Goal: Task Accomplishment & Management: Use online tool/utility

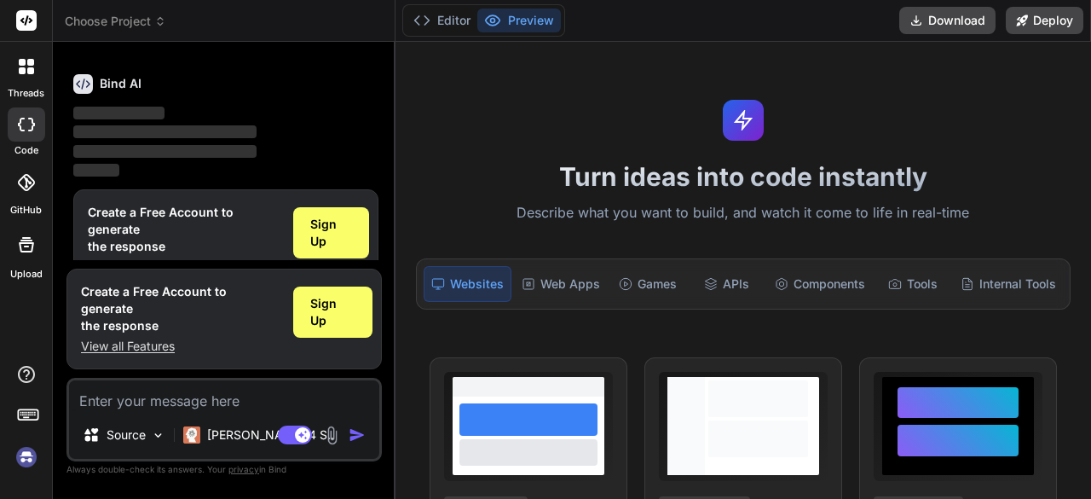
scroll to position [56, 0]
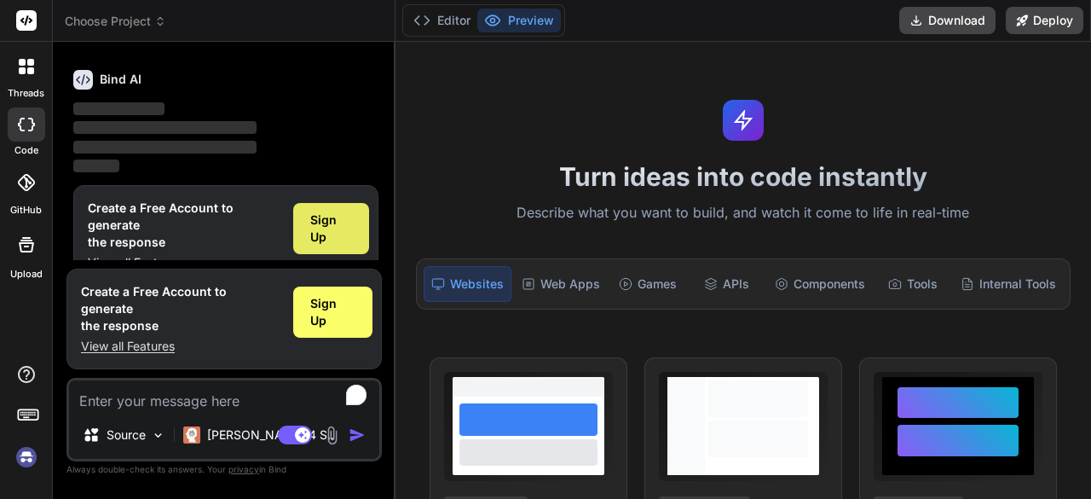
click at [331, 225] on span "Sign Up" at bounding box center [331, 228] width 42 height 34
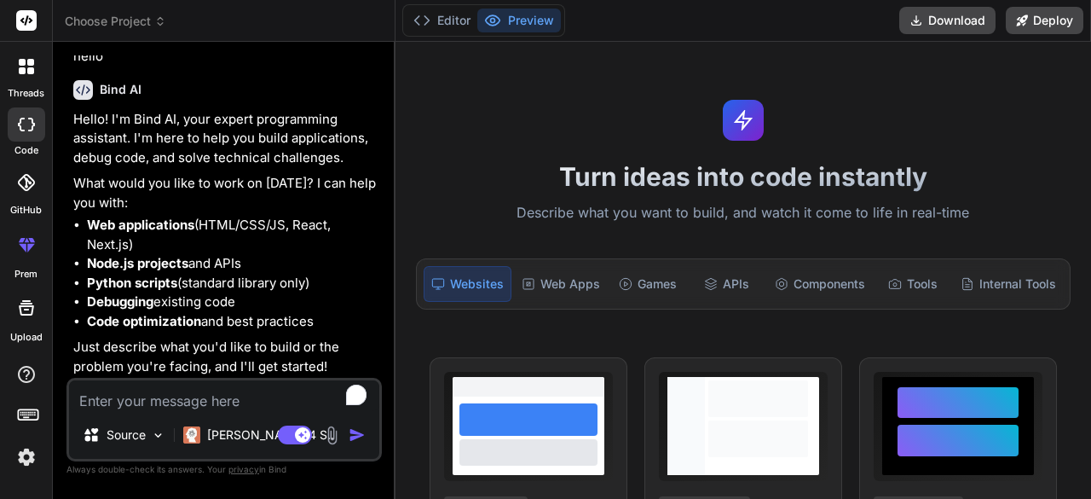
scroll to position [0, 0]
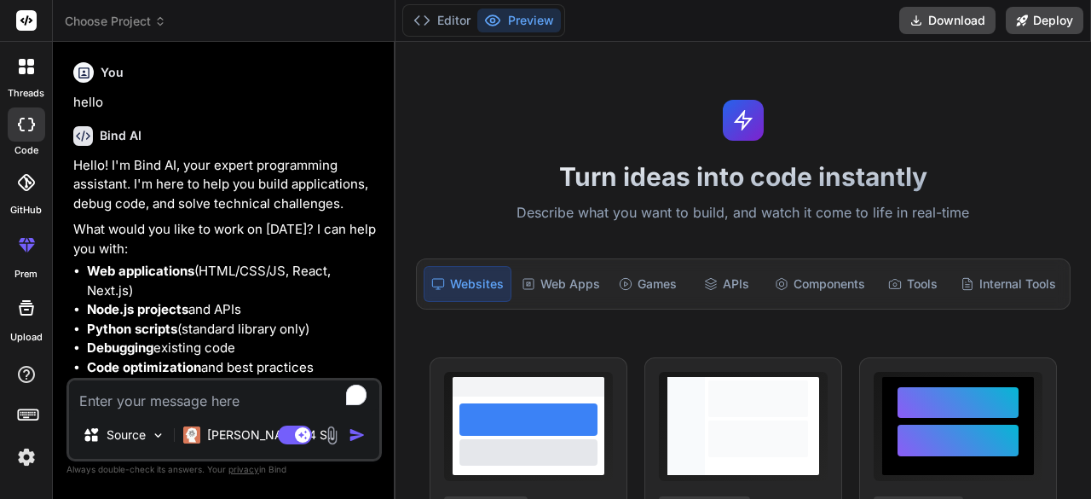
type textarea "x"
click at [140, 19] on span "Choose Project" at bounding box center [115, 21] width 101 height 17
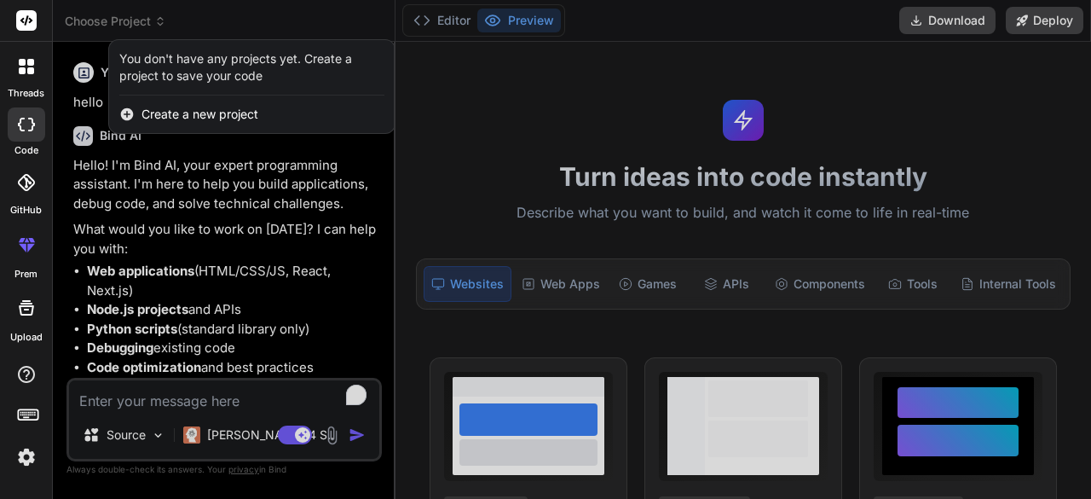
click at [189, 113] on span "Create a new project" at bounding box center [200, 114] width 117 height 17
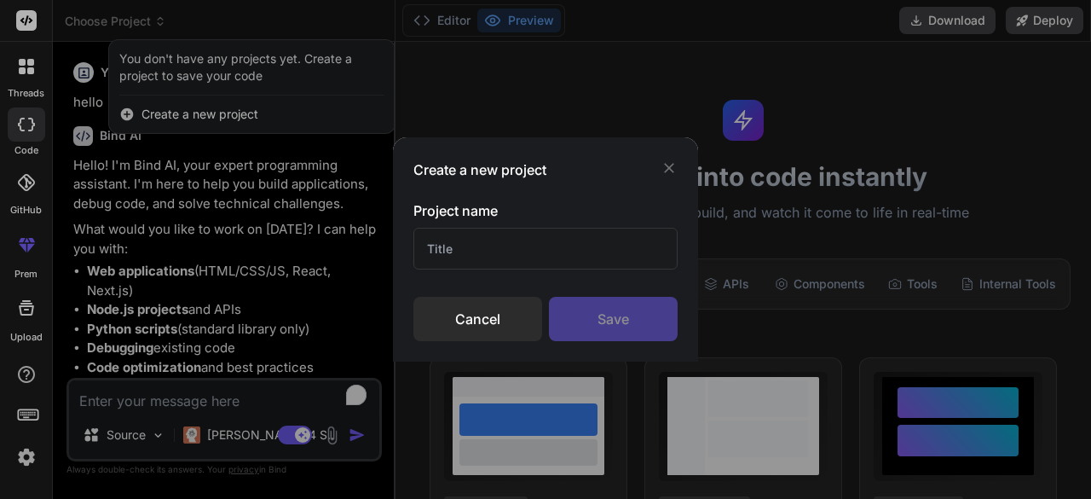
click at [461, 246] on input "text" at bounding box center [545, 249] width 264 height 42
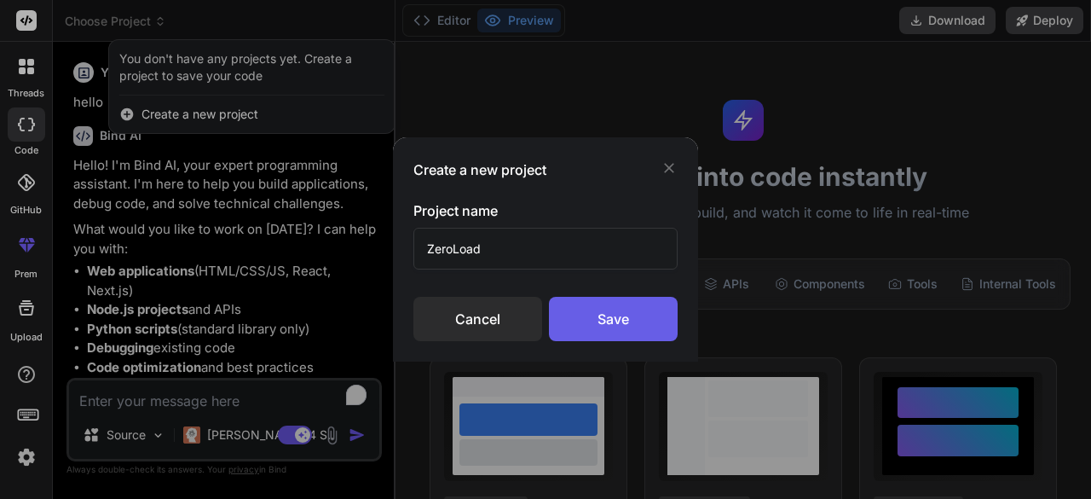
type input "ZeroLoad"
click at [646, 328] on div "Save" at bounding box center [613, 319] width 129 height 44
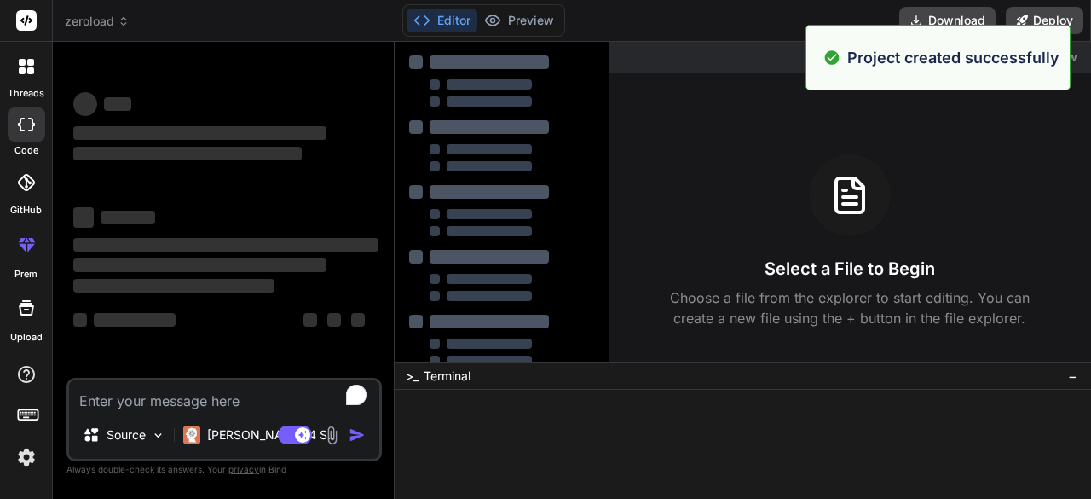
scroll to position [48, 0]
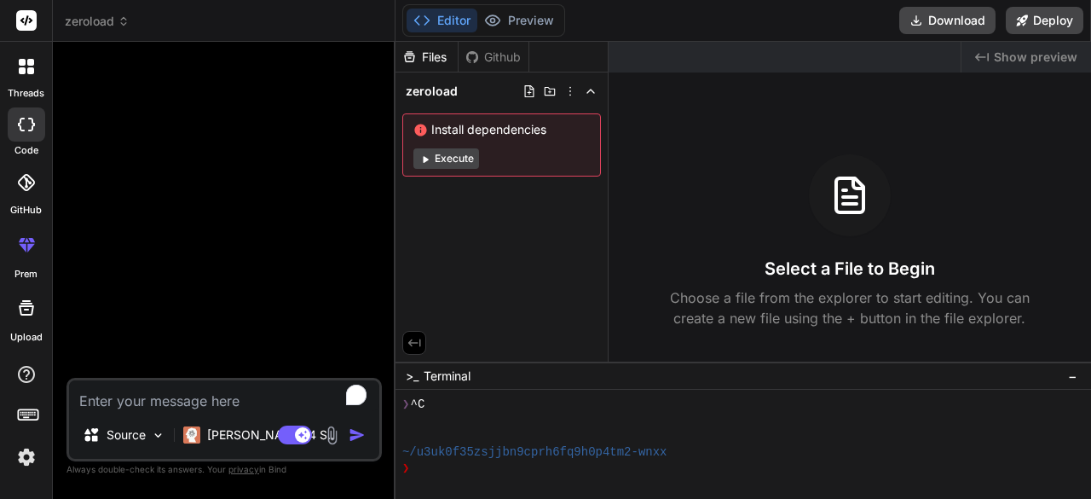
click at [446, 162] on button "Execute" at bounding box center [446, 158] width 66 height 20
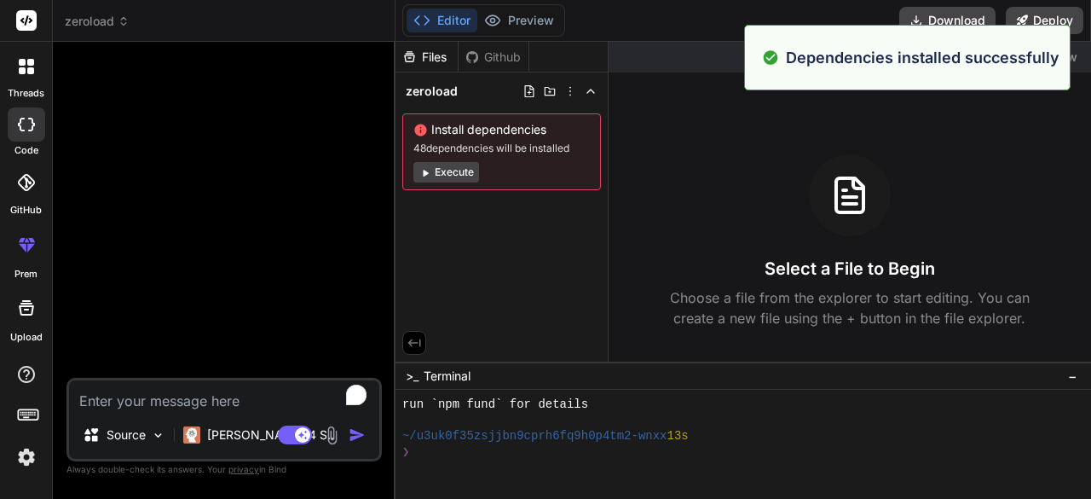
scroll to position [286, 0]
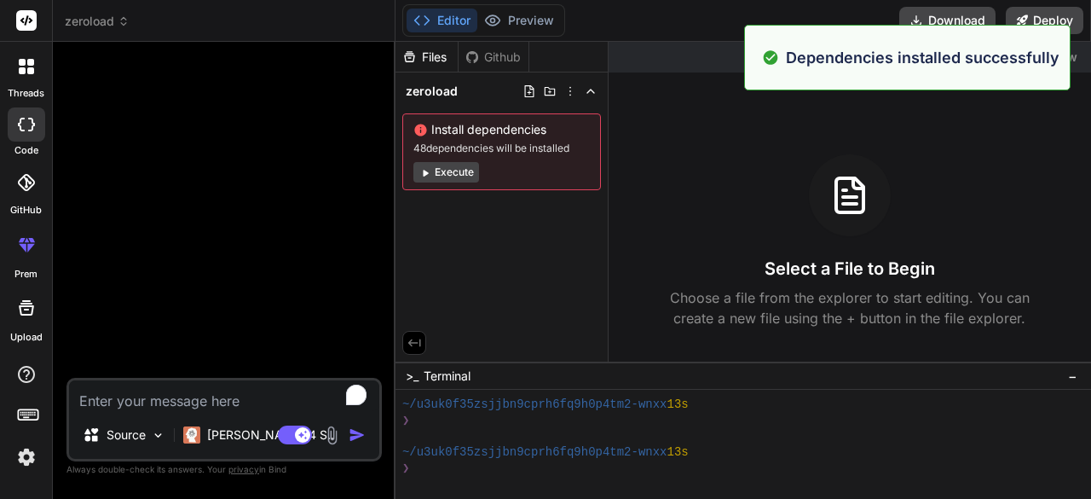
click at [459, 172] on button "Execute" at bounding box center [446, 172] width 66 height 20
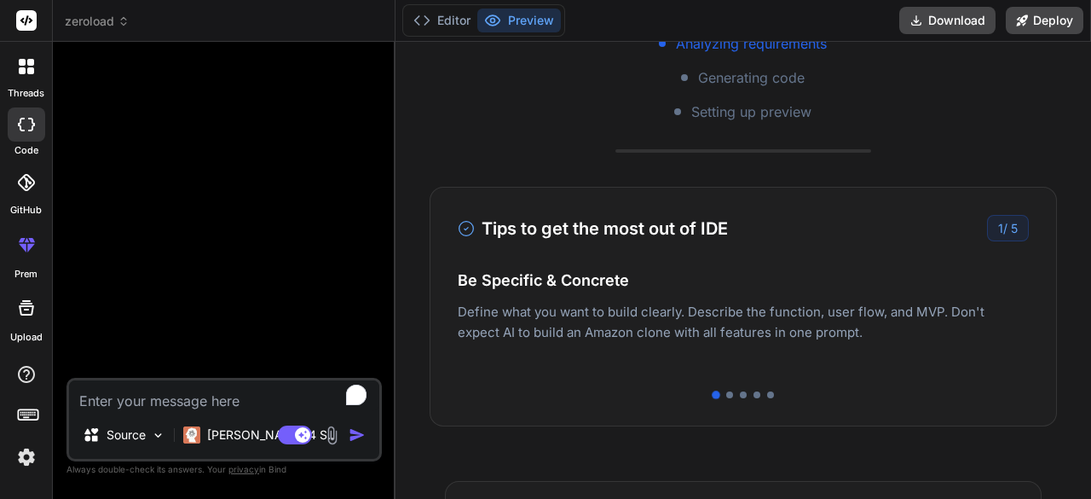
scroll to position [349, 0]
type textarea "x"
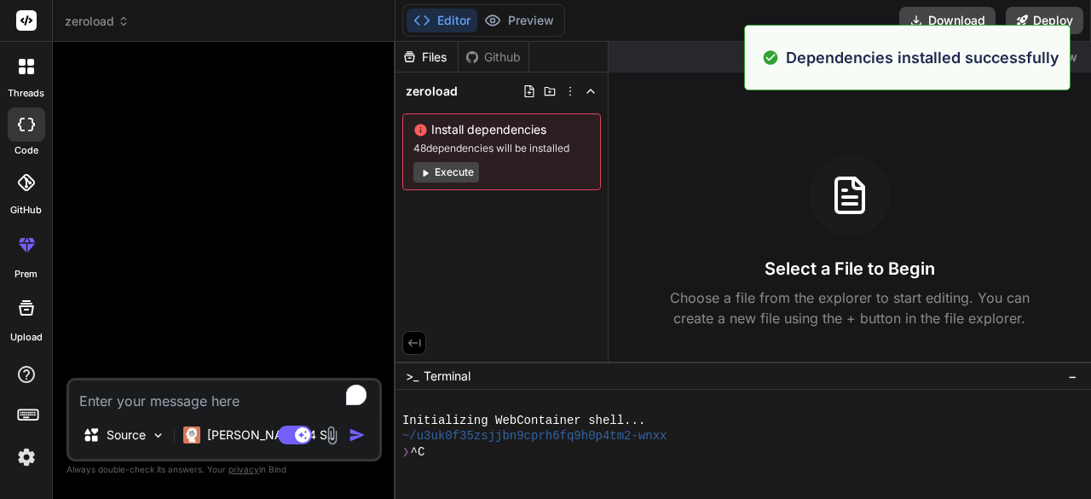
scroll to position [0, 0]
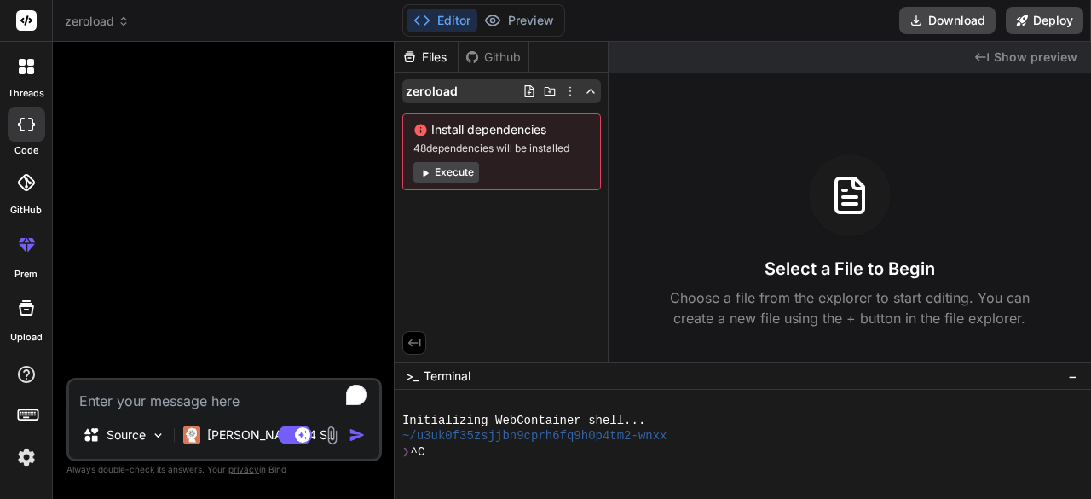
click at [569, 90] on icon at bounding box center [570, 91] width 14 height 14
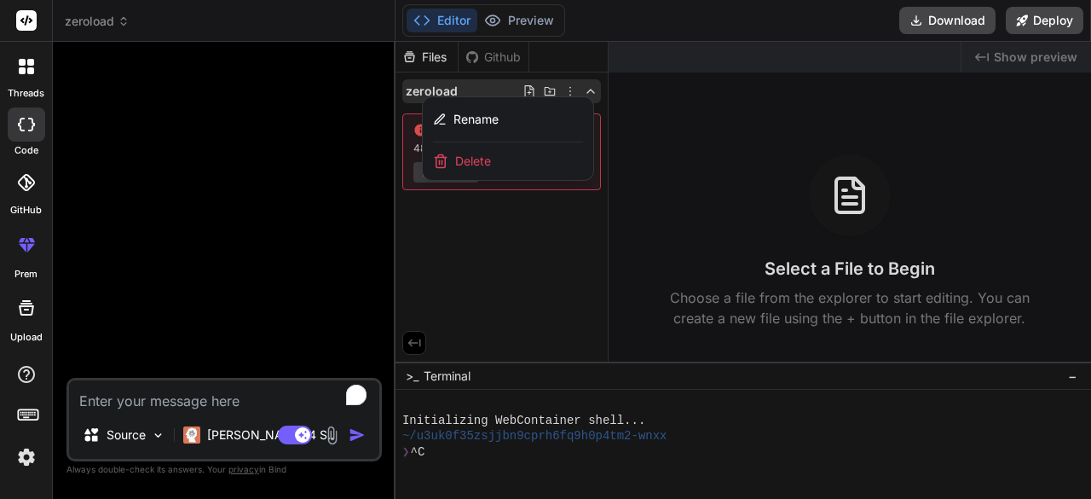
click at [569, 90] on div at bounding box center [744, 270] width 696 height 457
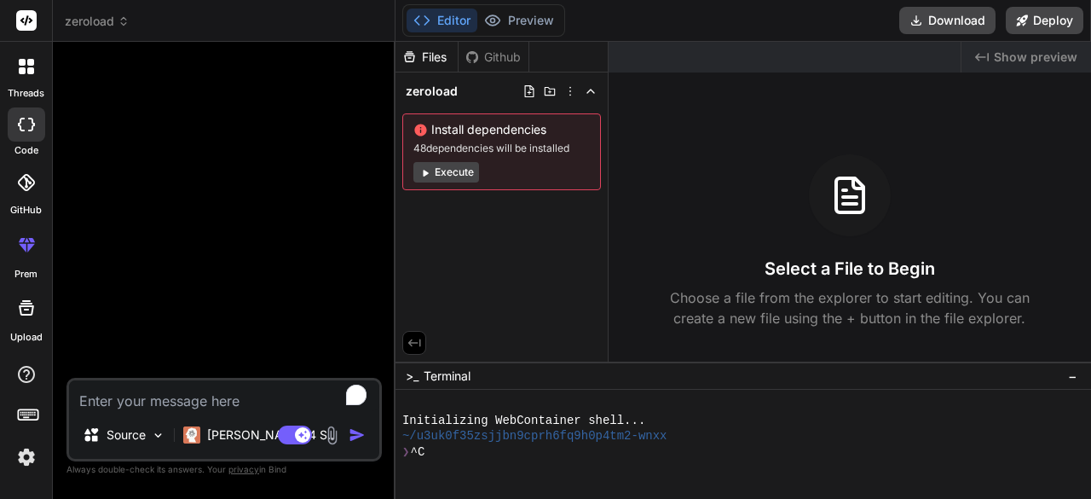
click at [245, 190] on div at bounding box center [226, 216] width 312 height 322
click at [126, 406] on textarea "To enrich screen reader interactions, please activate Accessibility in Grammarl…" at bounding box center [224, 395] width 310 height 31
paste textarea "write prompt: Create a lightweigh wordpress plugin named zeroload with bulletpr…"
type textarea "write prompt: Create a lightweigh wordpress plugin named zeroload with bulletpr…"
type textarea "x"
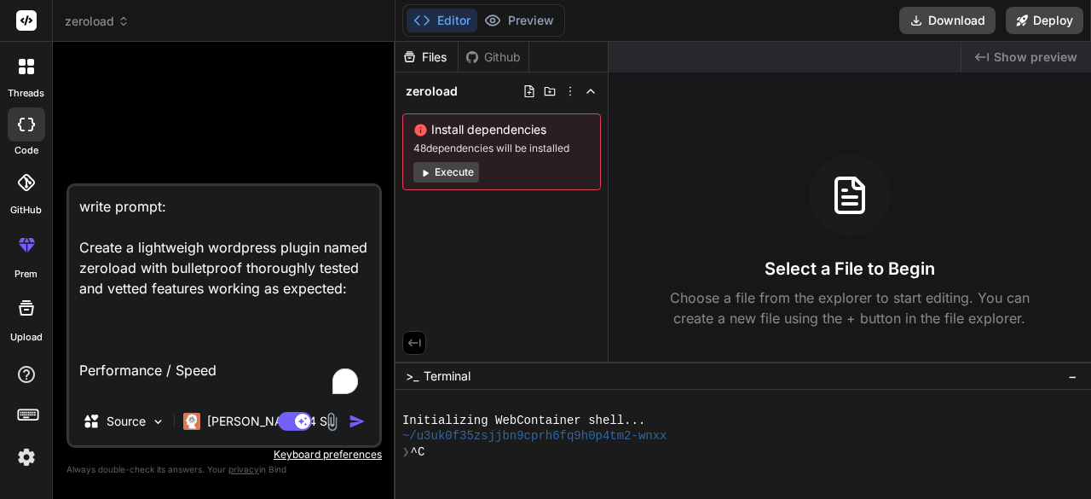
scroll to position [287, 0]
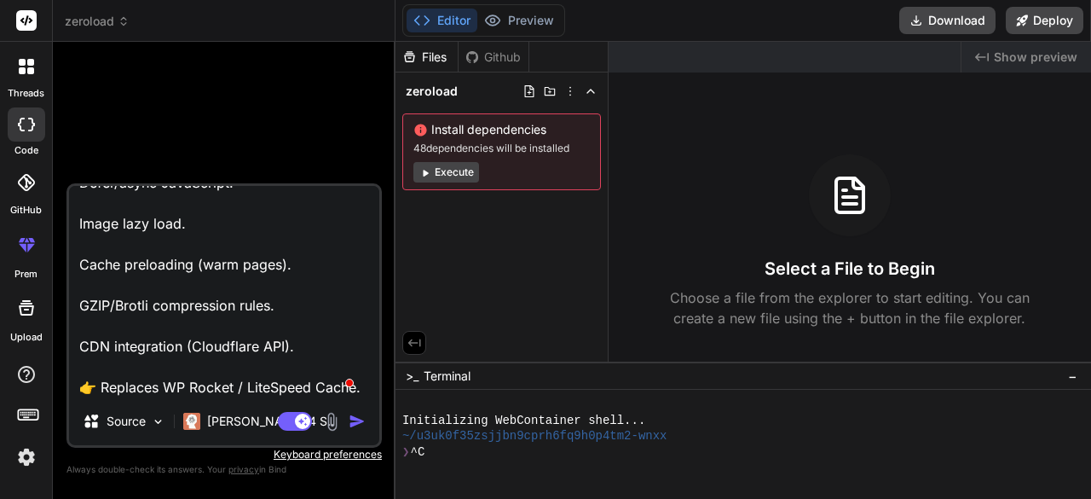
click at [148, 385] on textarea "write prompt: Create a lightweigh wordpress plugin named zeroload with bulletpr…" at bounding box center [224, 291] width 310 height 211
type textarea "write prompt: Create a lightweigh wordpress plugin named zeroload with bulletpr…"
type textarea "x"
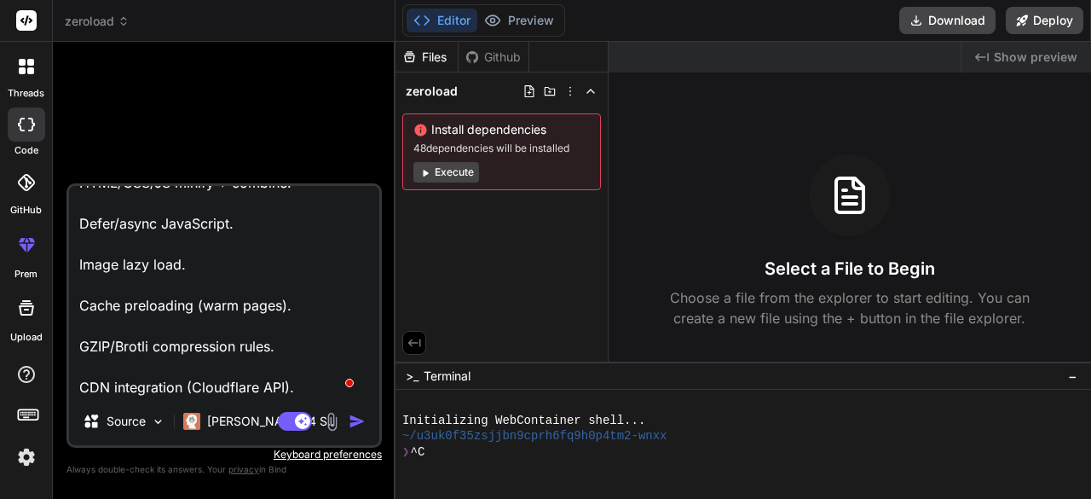
type textarea "write prompt: Create a lightweigh wordpress plugin named zeroload with bulletpr…"
type textarea "x"
type textarea "write prompt: Create a lightweigh wordpress plugin named zeroload with bulletpr…"
type textarea "x"
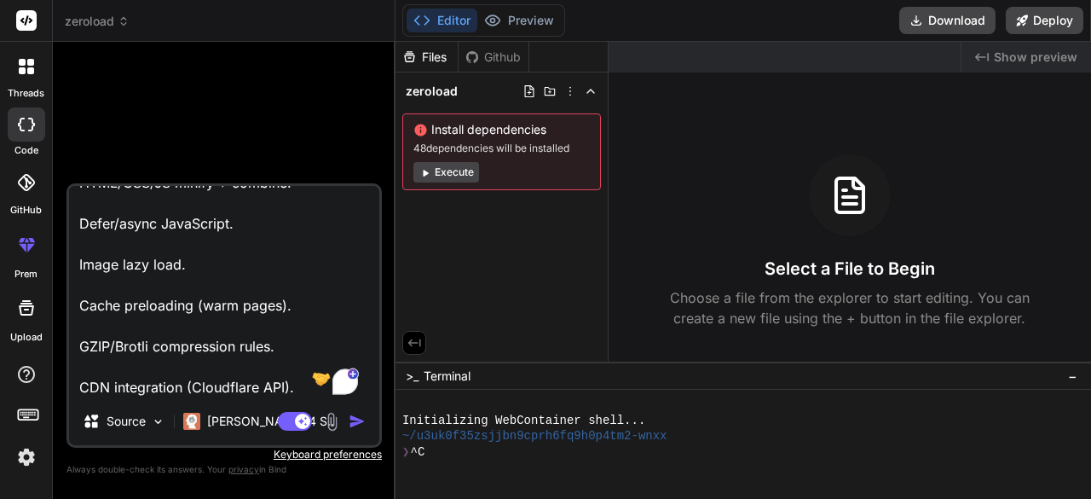
scroll to position [0, 0]
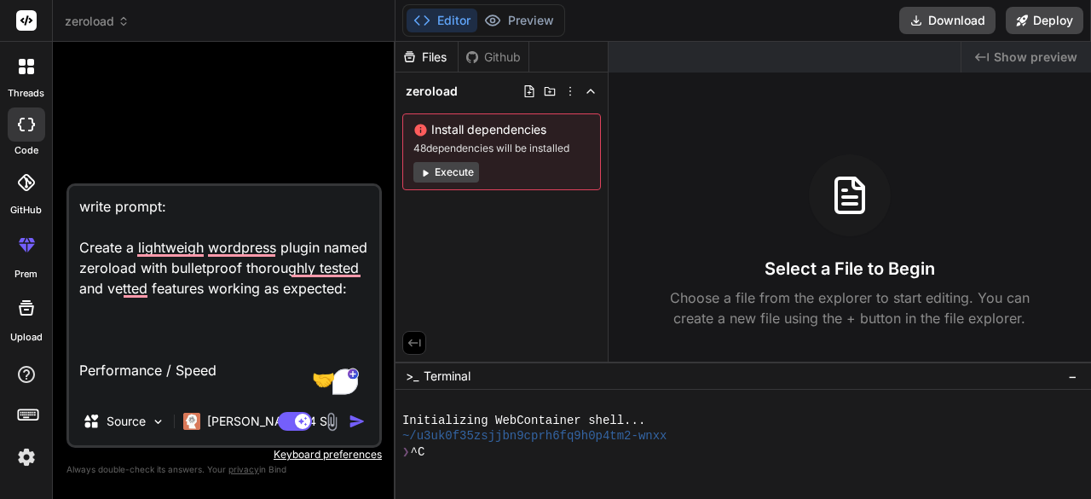
drag, startPoint x: 82, startPoint y: 251, endPoint x: 77, endPoint y: 199, distance: 51.4
click at [77, 199] on textarea "write prompt: Create a lightweigh wordpress plugin named zeroload with bulletpr…" at bounding box center [224, 291] width 310 height 211
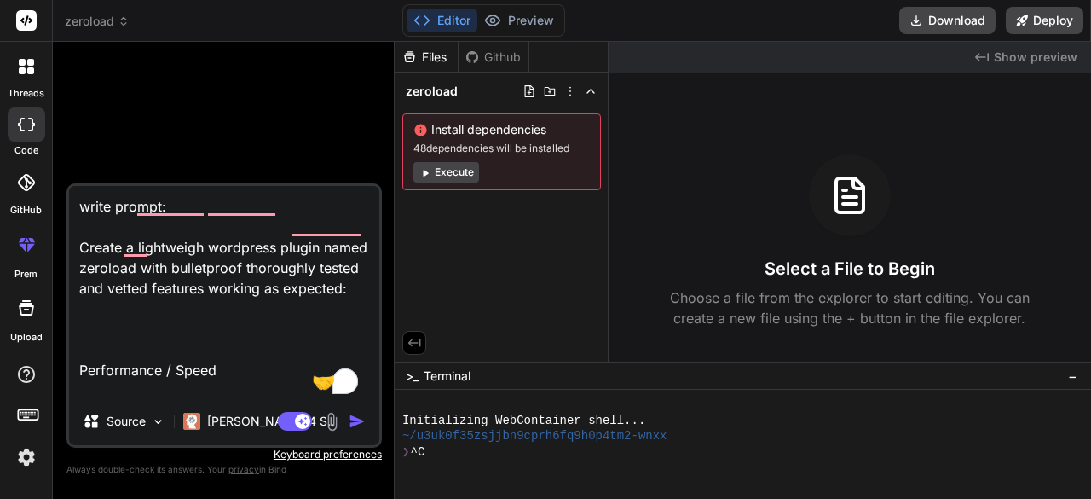
type textarea "Create a lightweigh wordpress plugin named zeroload with bulletproof thoroughly…"
type textarea "x"
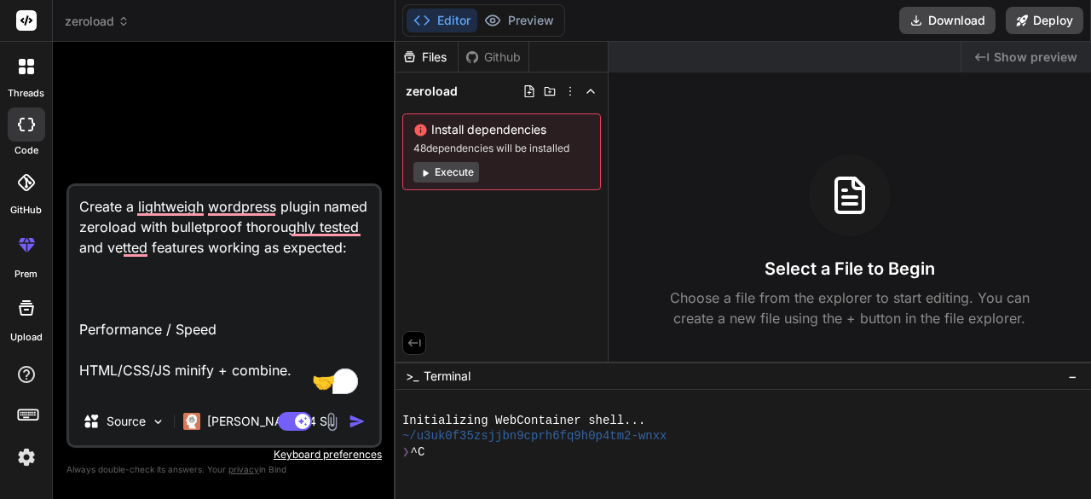
click at [168, 302] on textarea "Create a lightweigh wordpress plugin named zeroload with bulletproof thoroughly…" at bounding box center [224, 291] width 310 height 211
type textarea "Create a lightweigh wordpress plugin named zeroload with bulletproof thoroughly…"
type textarea "x"
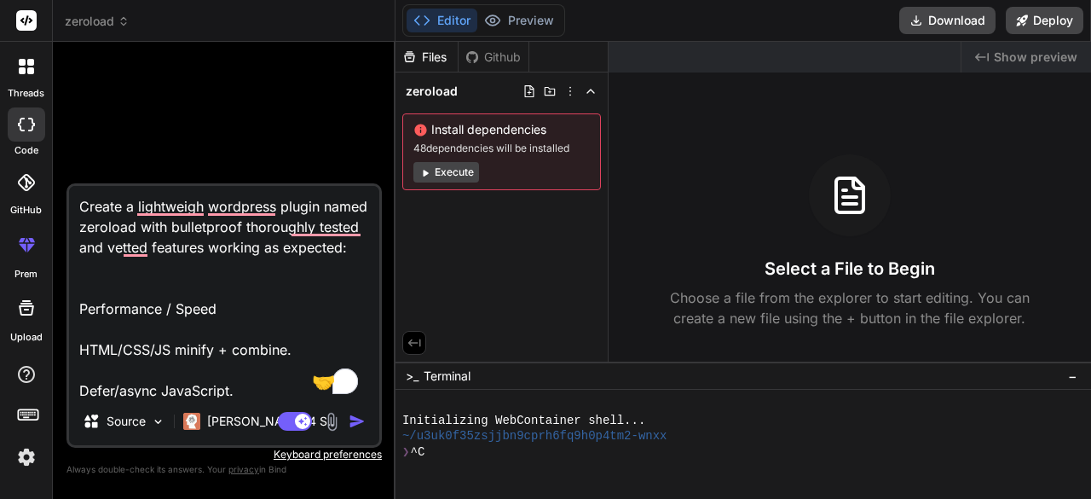
type textarea "Create a lightweigh wordpress plugin named zeroload with bulletproof thoroughly…"
type textarea "x"
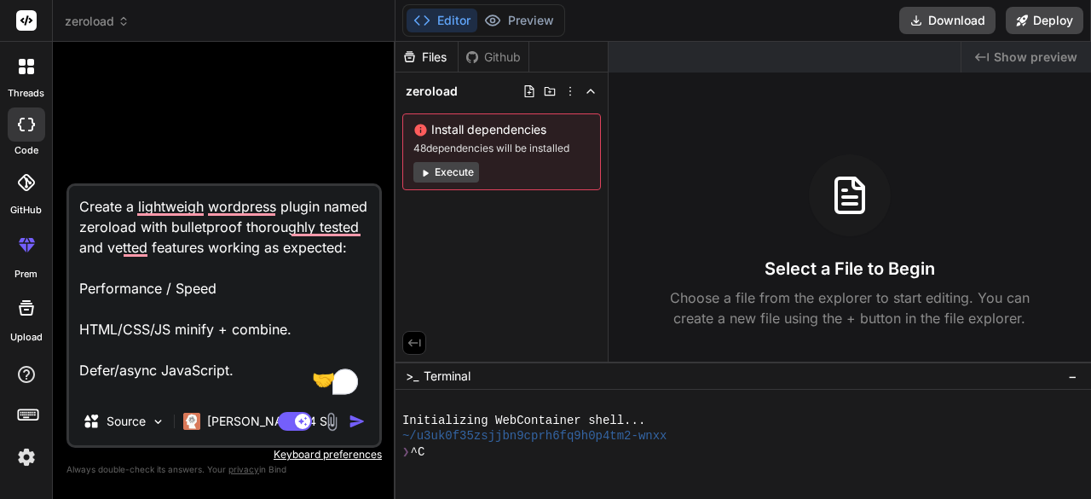
click at [140, 269] on textarea "Create a lightweigh wordpress plugin named zeroload with bulletproof thoroughly…" at bounding box center [224, 291] width 310 height 211
type textarea "Create a lightweigh wordpress plugin named zeroload with bulletproof thoroughly…"
type textarea "x"
type textarea "Create a lightweigh wordpress plugin named zeroload with bulletproof thoroughly…"
type textarea "x"
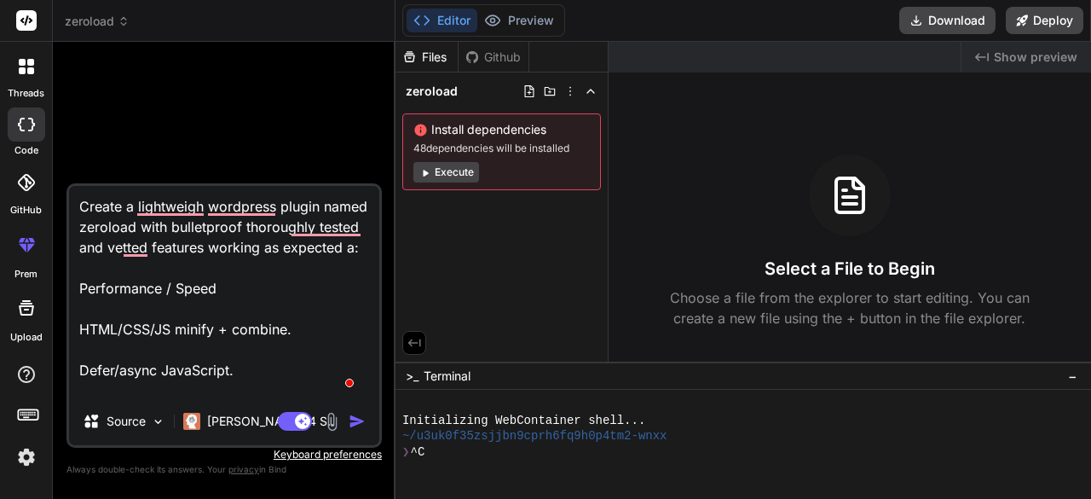
type textarea "Create a lightweigh wordpress plugin named zeroload with bulletproof thoroughly…"
type textarea "x"
type textarea "Create a lightweigh wordpress plugin named zeroload with bulletproof thoroughly…"
type textarea "x"
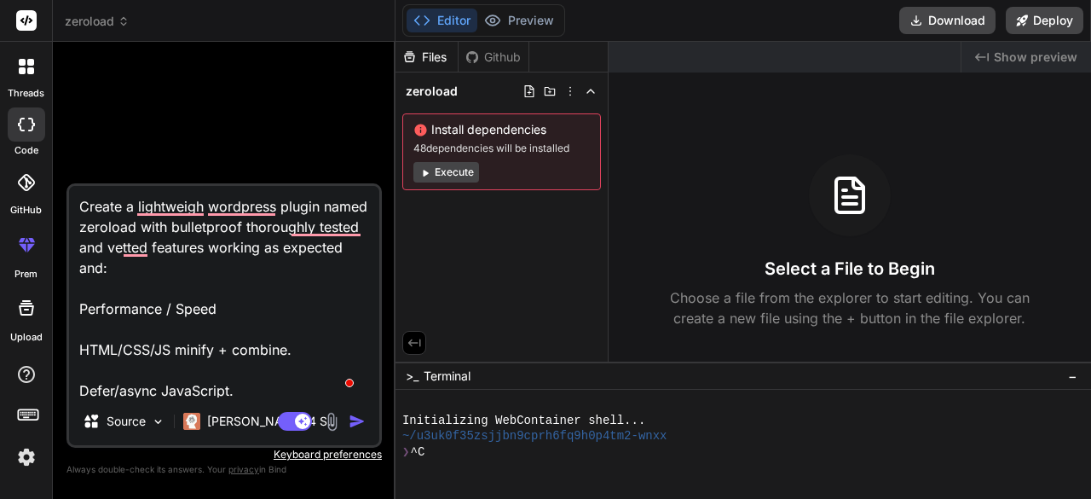
type textarea "Create a lightweigh wordpress plugin named zeroload with bulletproof thoroughly…"
type textarea "x"
type textarea "Create a lightweigh wordpress plugin named zeroload with bulletproof thoroughly…"
type textarea "x"
type textarea "Create a lightweigh wordpress plugin named zeroload with bulletproof thoroughly…"
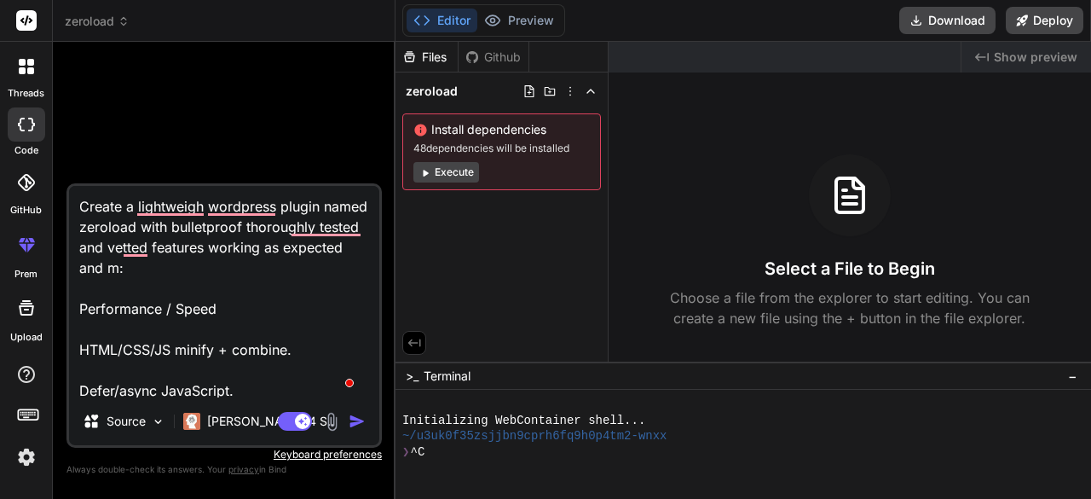
type textarea "x"
type textarea "Create a lightweigh wordpress plugin named zeroload with bulletproof thoroughly…"
type textarea "x"
type textarea "Create a lightweigh wordpress plugin named zeroload with bulletproof thoroughly…"
type textarea "x"
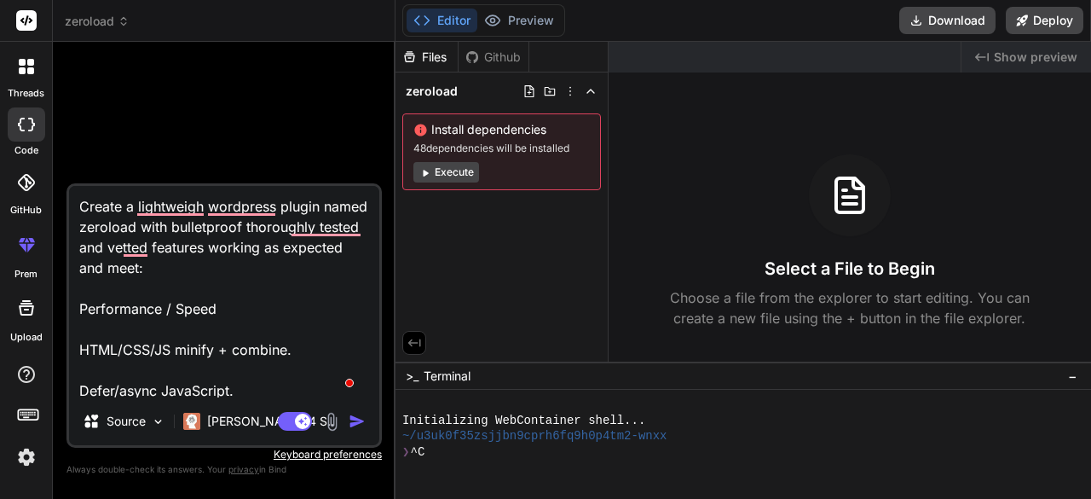
type textarea "Create a lightweigh wordpress plugin named zeroload with bulletproof thoroughly…"
type textarea "x"
type textarea "Create a lightweigh wordpress plugin named zeroload with bulletproof thoroughly…"
type textarea "x"
type textarea "Create a lightweigh wordpress plugin named zeroload with bulletproof thoroughly…"
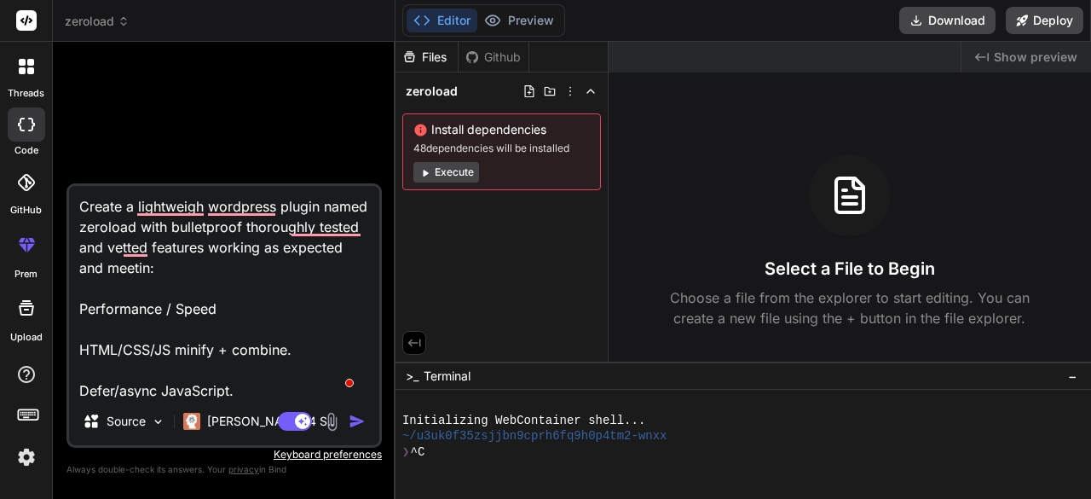
type textarea "x"
type textarea "Create a lightweigh wordpress plugin named zeroload with bulletproof thoroughly…"
type textarea "x"
type textarea "Create a lightweigh wordpress plugin named zeroload with bulletproof thoroughly…"
type textarea "x"
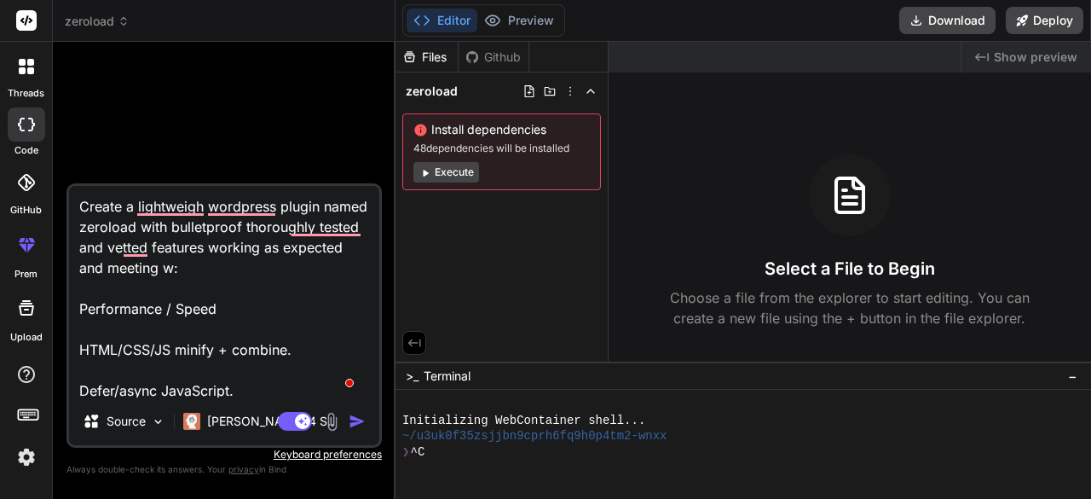
type textarea "Create a lightweigh wordpress plugin named zeroload with bulletproof thoroughly…"
type textarea "x"
type textarea "Create a lightweigh wordpress plugin named zeroload with bulletproof thoroughly…"
type textarea "x"
type textarea "Create a lightweigh wordpress plugin named zeroload with bulletproof thoroughly…"
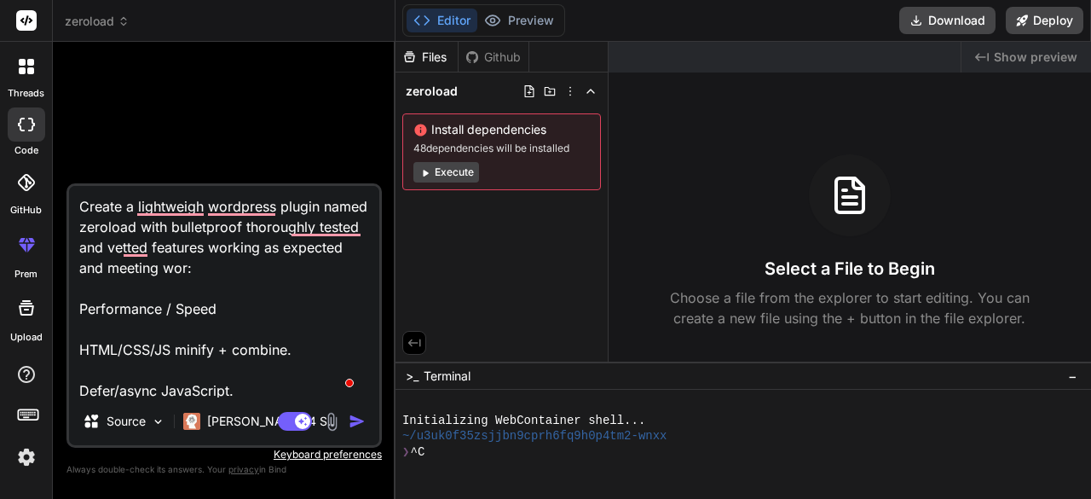
type textarea "x"
type textarea "Create a lightweigh wordpress plugin named zeroload with bulletproof thoroughly…"
type textarea "x"
type textarea "Create a lightweigh wordpress plugin named zeroload with bulletproof thoroughly…"
type textarea "x"
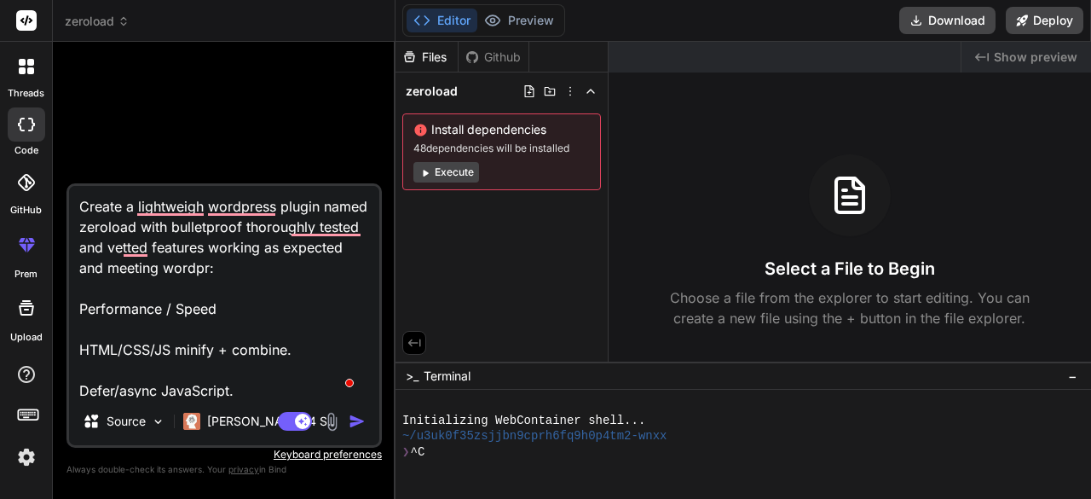
type textarea "Create a lightweigh wordpress plugin named zeroload with bulletproof thoroughly…"
type textarea "x"
type textarea "Create a lightweigh wordpress plugin named zeroload with bulletproof thoroughly…"
type textarea "x"
type textarea "Create a lightweigh wordpress plugin named zeroload with bulletproof thoroughly…"
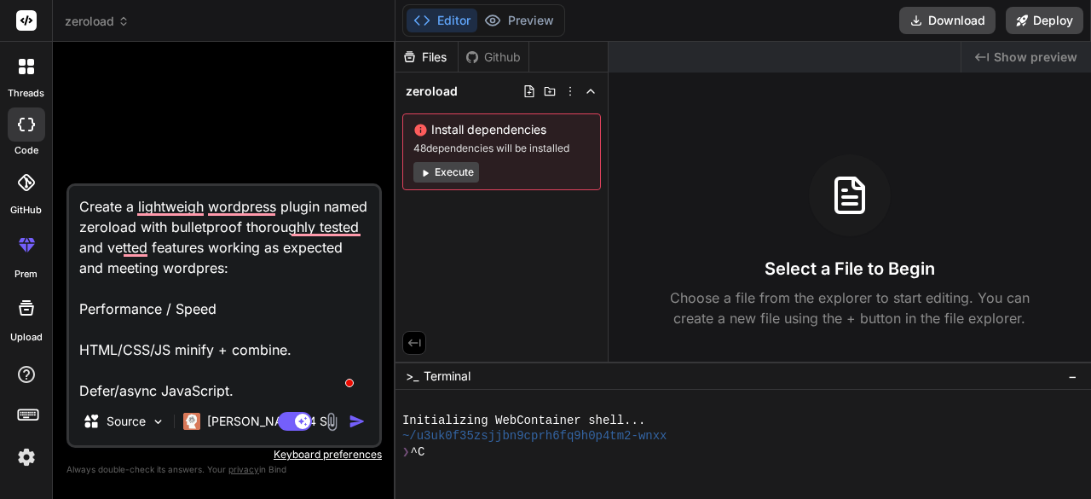
type textarea "x"
type textarea "Create a lightweigh wordpress plugin named zeroload with bulletproof thoroughly…"
type textarea "x"
type textarea "Create a lightweigh wordpress plugin named zeroload with bulletproof thoroughly…"
type textarea "x"
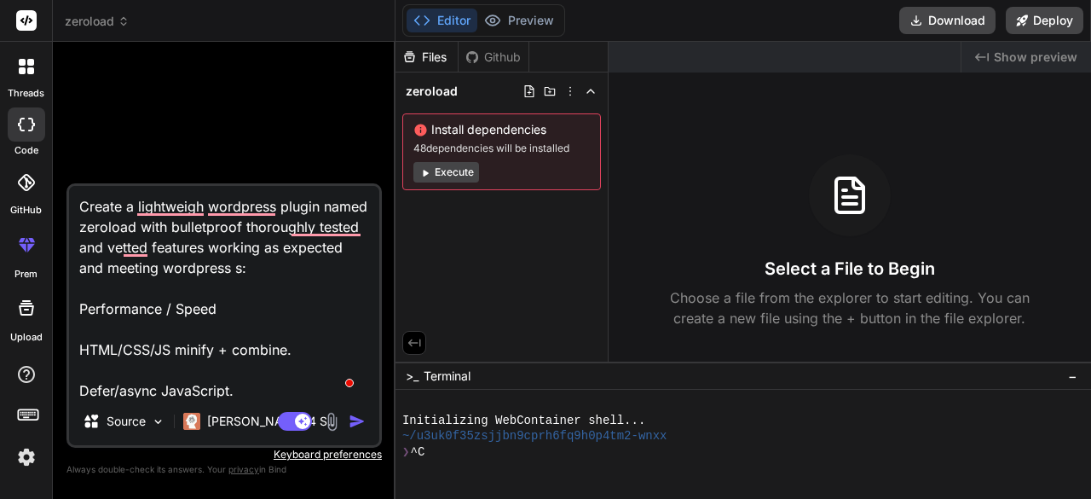
type textarea "Create a lightweigh wordpress plugin named zeroload with bulletproof thoroughly…"
type textarea "x"
type textarea "Create a lightweigh wordpress plugin named zeroload with bulletproof thoroughly…"
type textarea "x"
type textarea "Create a lightweigh wordpress plugin named zeroload with bulletproof thoroughly…"
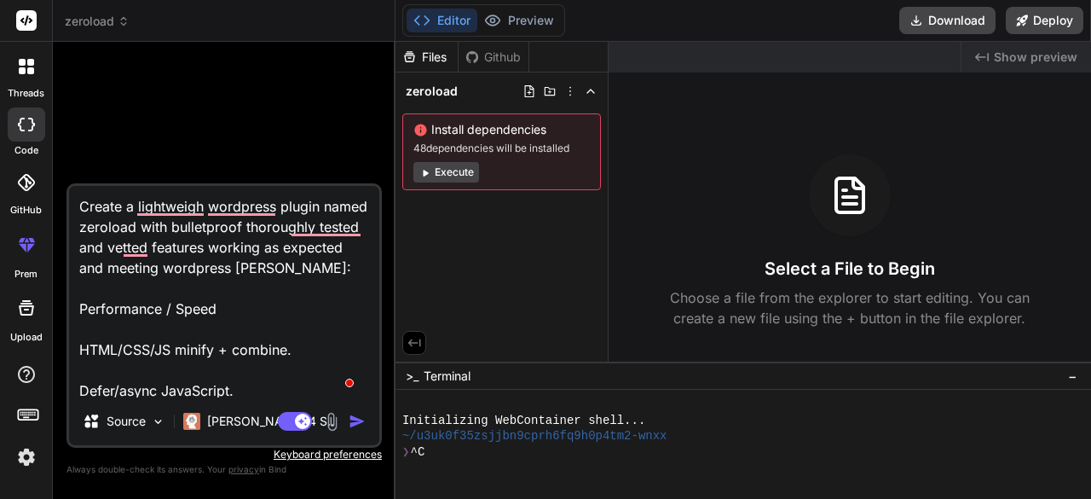
type textarea "x"
type textarea "Create a lightweigh wordpress plugin named zeroload with bulletproof thoroughly…"
type textarea "x"
type textarea "Create a lightweigh wordpress plugin named zeroload with bulletproof thoroughly…"
type textarea "x"
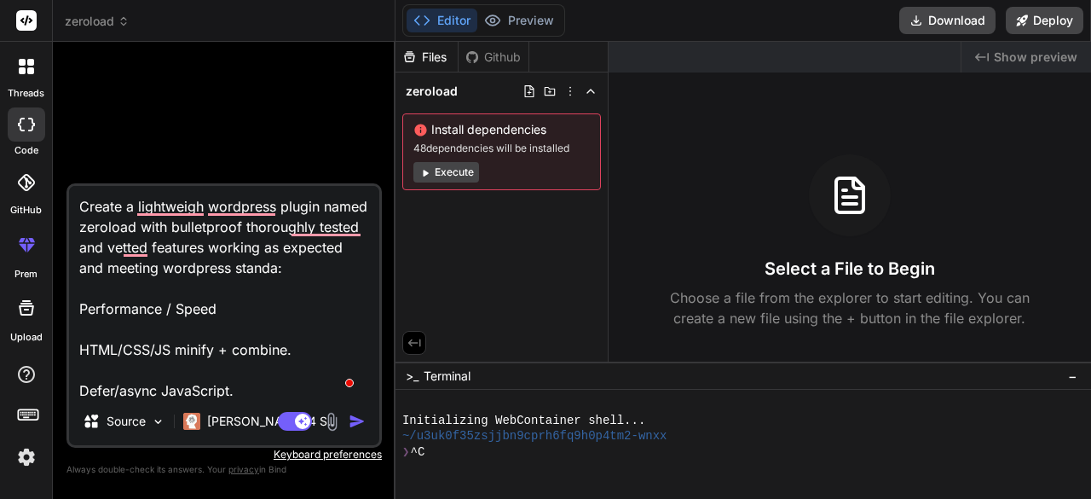
type textarea "Create a lightweigh wordpress plugin named zeroload with bulletproof thoroughly…"
type textarea "x"
type textarea "Create a lightweigh wordpress plugin named zeroload with bulletproof thoroughly…"
type textarea "x"
type textarea "Create a lightweigh wordpress plugin named zeroload with bulletproof thoroughly…"
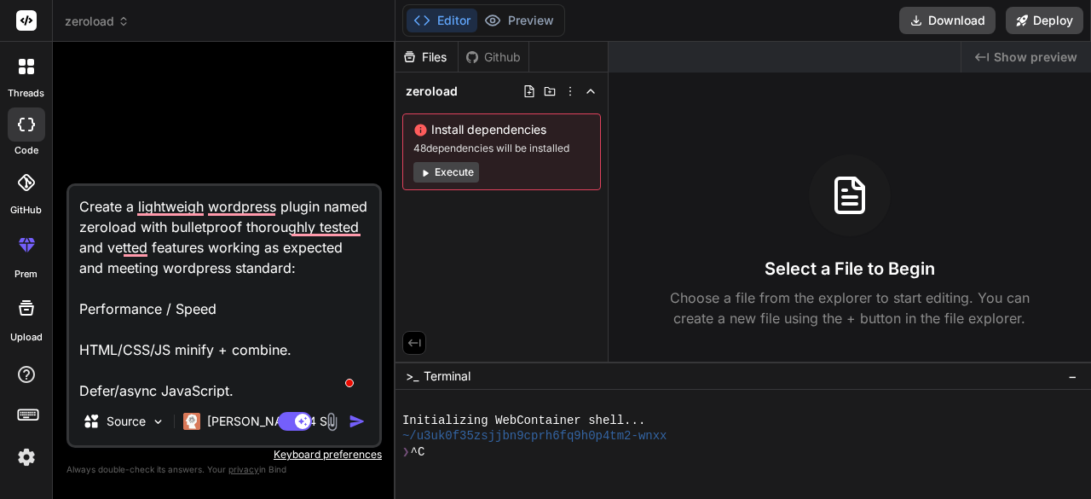
type textarea "x"
type textarea "Create a lightweigh wordpress plugin named zeroload with bulletproof thoroughly…"
type textarea "x"
type textarea "Create a lightweigh wordpress plugin named zeroload with bulletproof thoroughly…"
type textarea "x"
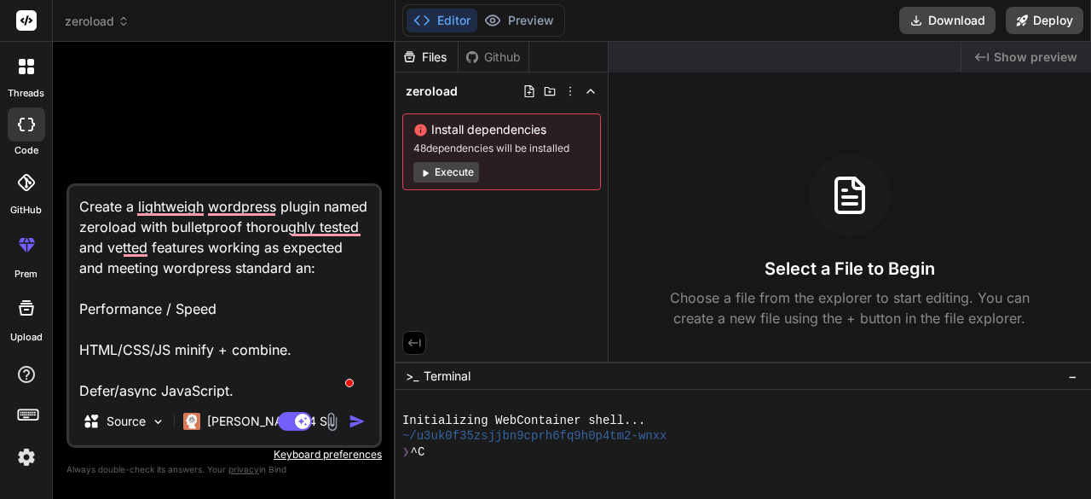
type textarea "Create a lightweigh wordpress plugin named zeroload with bulletproof thoroughly…"
type textarea "x"
type textarea "Create a lightweigh wordpress plugin named zeroload with bulletproof thoroughly…"
type textarea "x"
type textarea "Create a lightweigh wordpress plugin named zeroload with bulletproof thoroughly…"
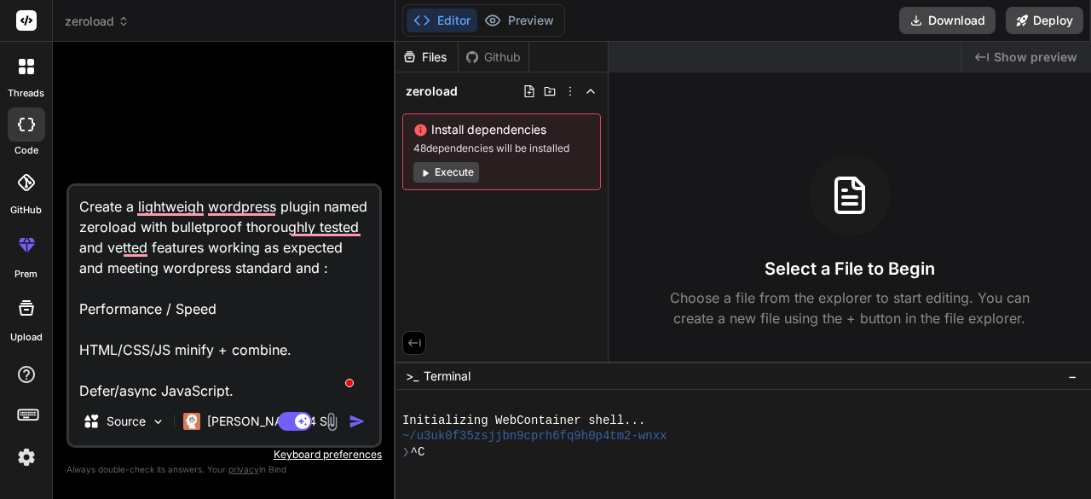
type textarea "x"
type textarea "Create a lightweigh wordpress plugin named zeroload with bulletproof thoroughly…"
type textarea "x"
type textarea "Create a lightweigh wordpress plugin named zeroload with bulletproof thoroughly…"
type textarea "x"
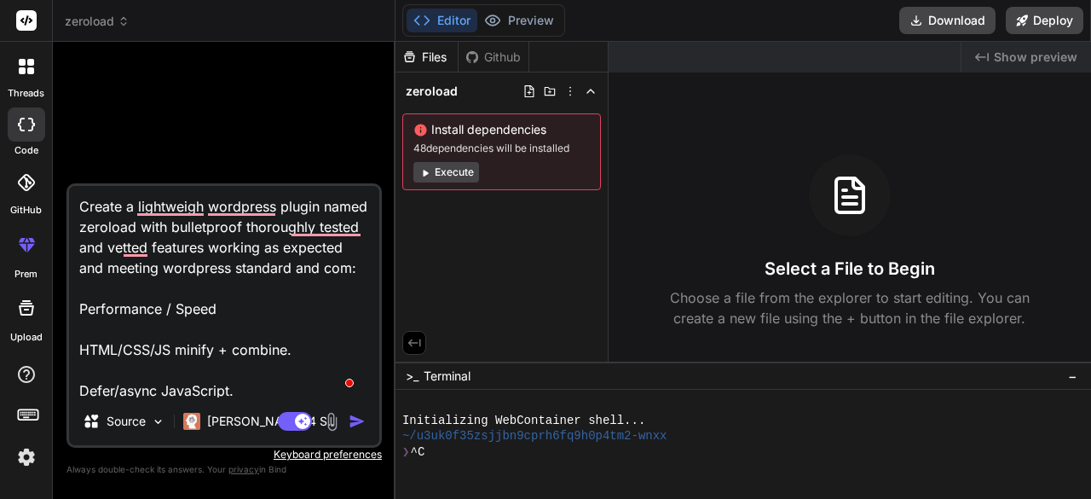
type textarea "Create a lightweigh wordpress plugin named zeroload with bulletproof thoroughly…"
type textarea "x"
type textarea "Create a lightweigh wordpress plugin named zeroload with bulletproof thoroughly…"
type textarea "x"
type textarea "Create a lightweigh wordpress plugin named zeroload with bulletproof thoroughly…"
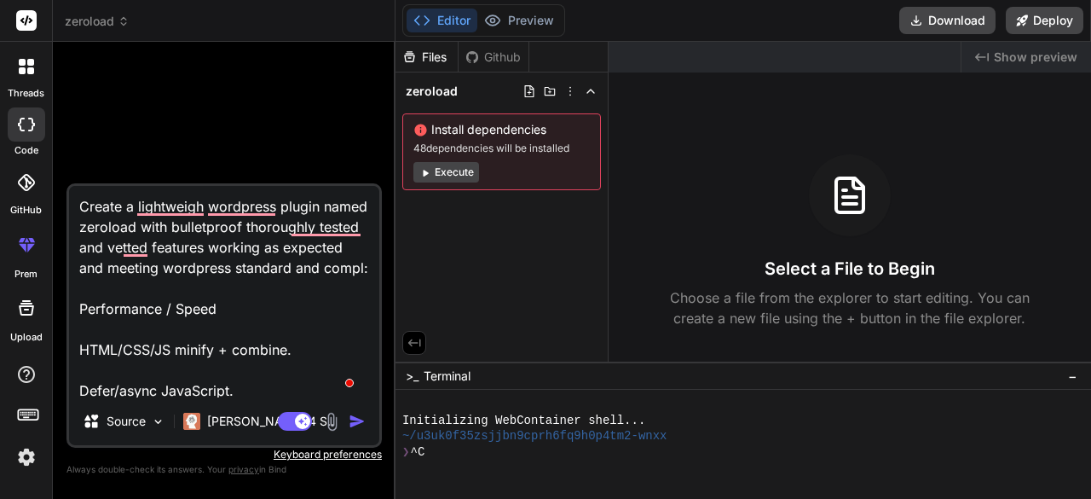
type textarea "x"
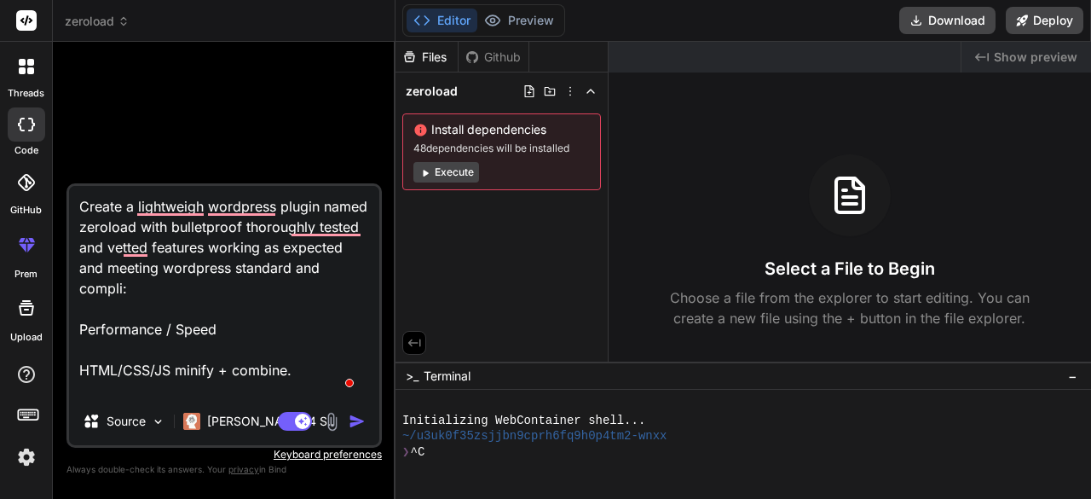
type textarea "Create a lightweigh wordpress plugin named zeroload with bulletproof thoroughly…"
type textarea "x"
type textarea "Create a lightweigh wordpress plugin named zeroload with bulletproof thoroughly…"
type textarea "x"
type textarea "Create a lightweigh wordpress plugin named zeroload with bulletproof thoroughly…"
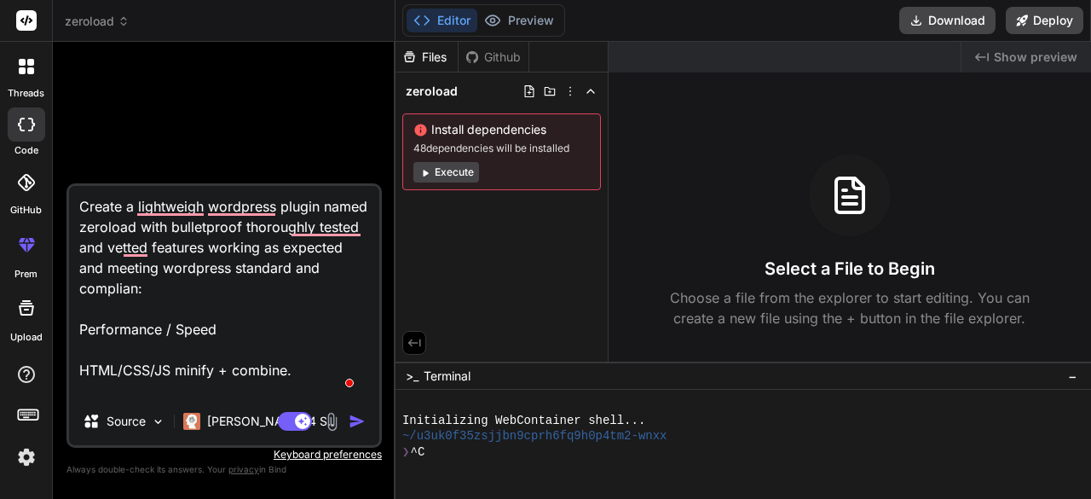
type textarea "x"
type textarea "Create a lightweigh wordpress plugin named zeroload with bulletproof thoroughly…"
type textarea "x"
type textarea "Create a lightweigh wordpress plugin named zeroload with bulletproof thoroughly…"
type textarea "x"
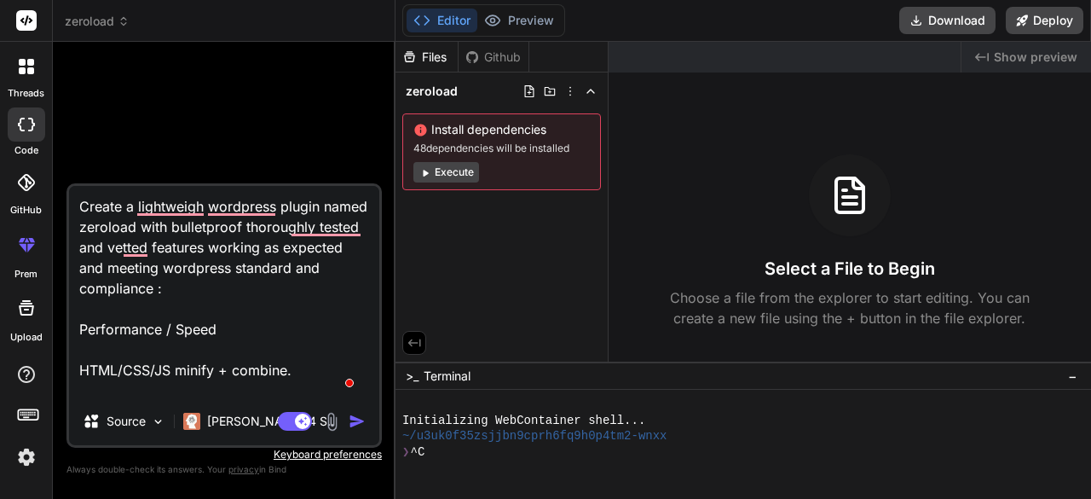
type textarea "Create a lightweigh wordpress plugin named zeroload with bulletproof thoroughly…"
type textarea "x"
type textarea "Create a lightweigh wordpress plugin named zeroload with bulletproof thoroughly…"
type textarea "x"
type textarea "Create a lightweigh wordpress plugin named zeroload with bulletproof thoroughly…"
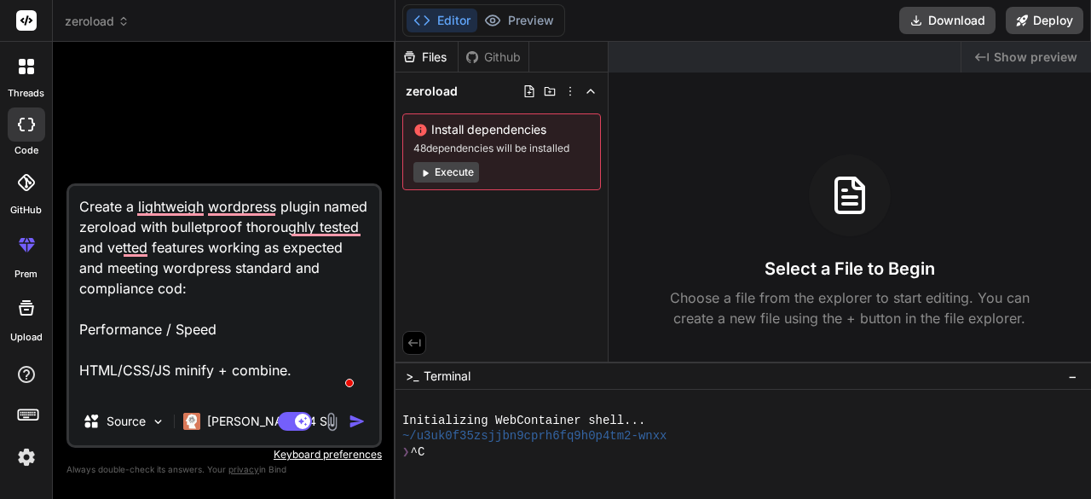
type textarea "x"
type textarea "Create a lightweigh wordpress plugin named zeroload with bulletproof thoroughly…"
type textarea "x"
click at [128, 205] on textarea "Create a lightweigh wordpress plugin named zeroload with bulletproof thoroughly…" at bounding box center [224, 291] width 310 height 211
type textarea "Create ia lightweigh wordpress plugin named zeroload with bulletproof thoroughl…"
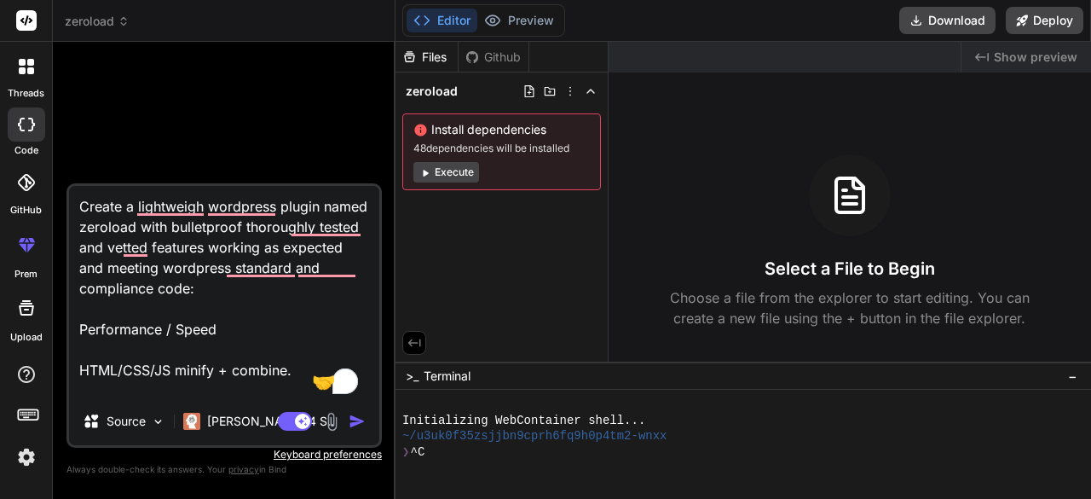
type textarea "x"
type textarea "Create ima lightweigh wordpress plugin named zeroload with bulletproof thorough…"
type textarea "x"
type textarea "Create imma lightweigh wordpress plugin named zeroload with bulletproof thoroug…"
type textarea "x"
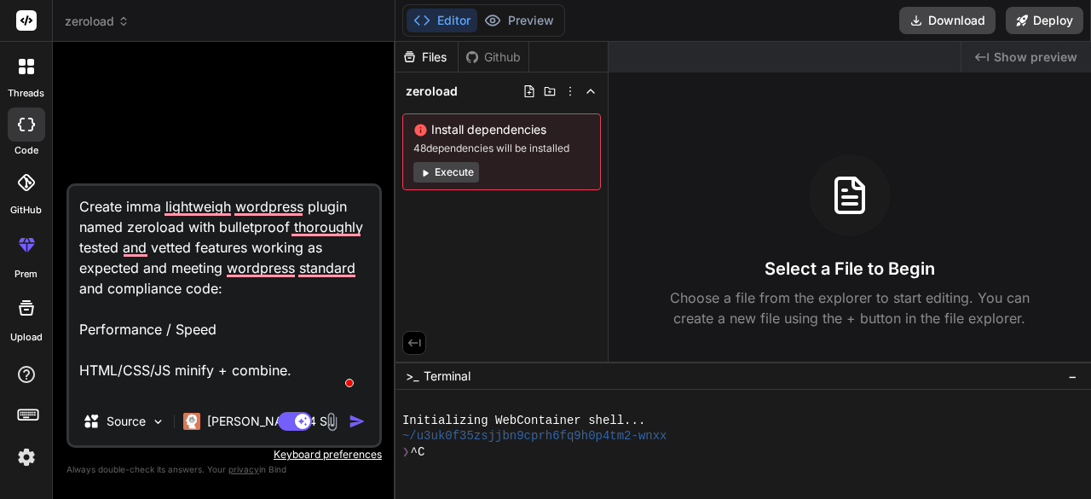
type textarea "Create immda lightweigh wordpress plugin named zeroload with bulletproof thorou…"
type textarea "x"
type textarea "Create imma lightweigh wordpress plugin named zeroload with bulletproof thoroug…"
type textarea "x"
type textarea "Create immea lightweigh wordpress plugin named zeroload with bulletproof thorou…"
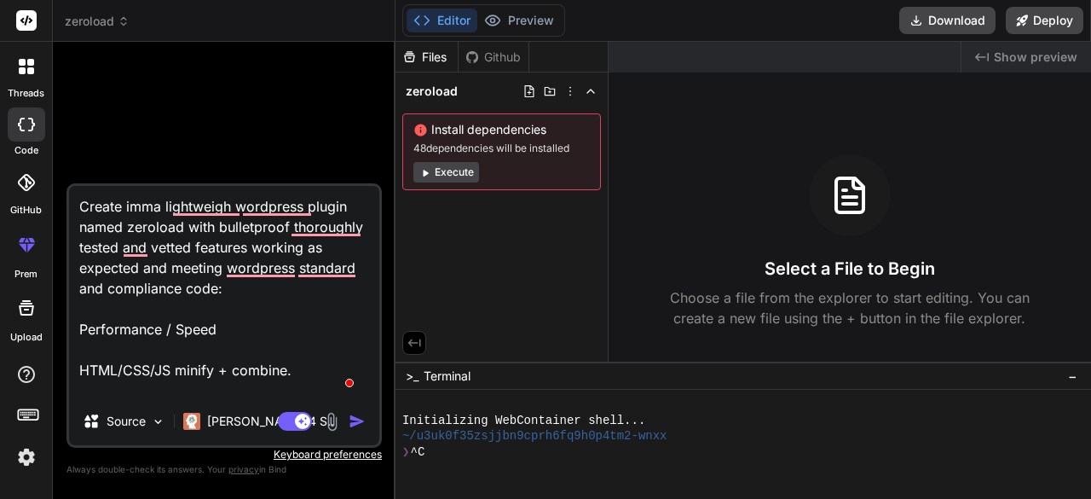
type textarea "x"
type textarea "Create immeda lightweigh wordpress plugin named zeroload with bulletproof thoro…"
type textarea "x"
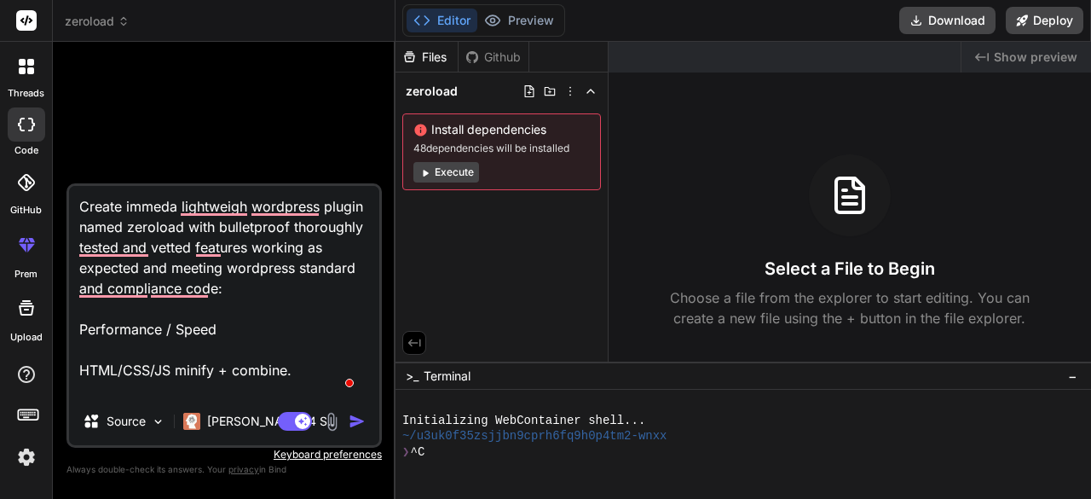
type textarea "Create immedia lightweigh wordpress plugin named zeroload with bulletproof thor…"
type textarea "x"
type textarea "Create immediaa lightweigh wordpress plugin named zeroload with bulletproof tho…"
type textarea "x"
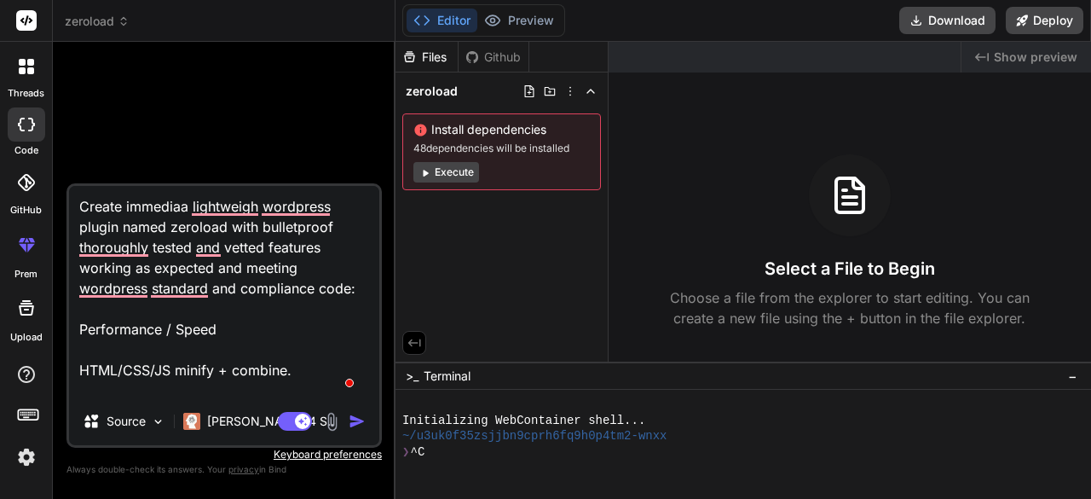
type textarea "Create immediata lightweigh wordpress plugin named zeroload with bulletproof th…"
type textarea "x"
type textarea "Create immediatea lightweigh wordpress plugin named zeroload with bulletproof t…"
type textarea "x"
type textarea "Create immediatela lightweigh wordpress plugin named zeroload with bulletproof …"
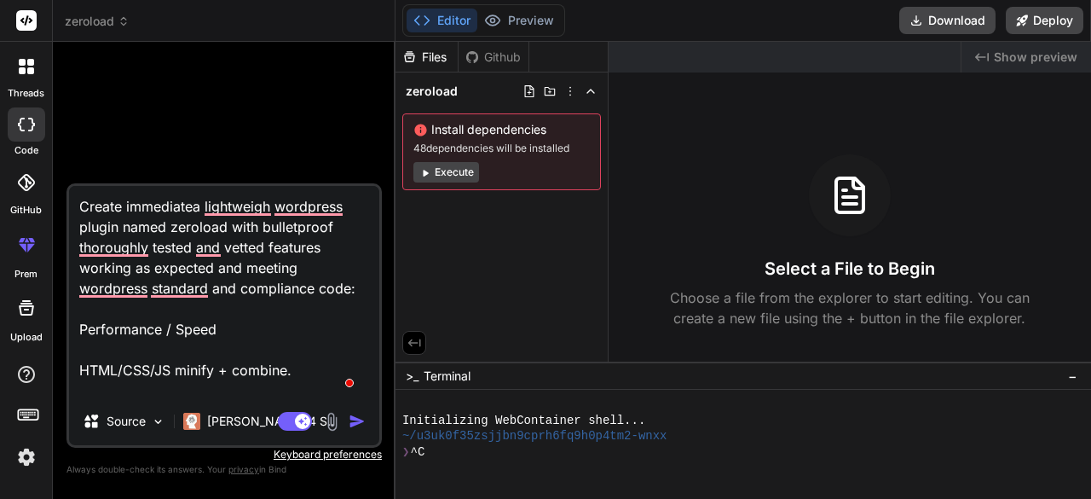
type textarea "x"
type textarea "Create immediatelya lightweigh wordpress plugin named zeroload with bulletproof…"
type textarea "x"
type textarea "Create immediately a lightweigh wordpress plugin named zeroload with bulletproo…"
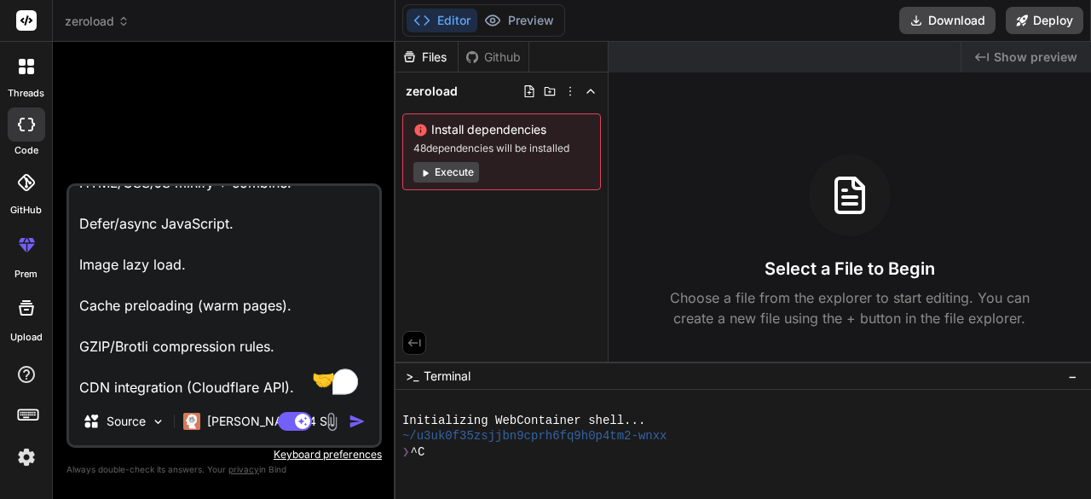
click at [295, 387] on textarea "Create immediately a lightweigh wordpress plugin named zeroload with bulletproo…" at bounding box center [224, 291] width 310 height 211
type textarea "x"
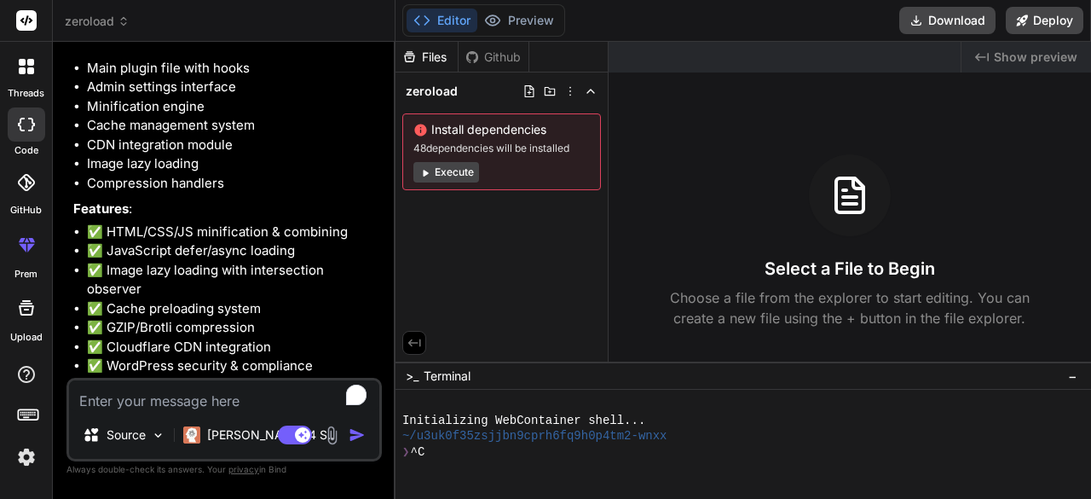
type textarea "x"
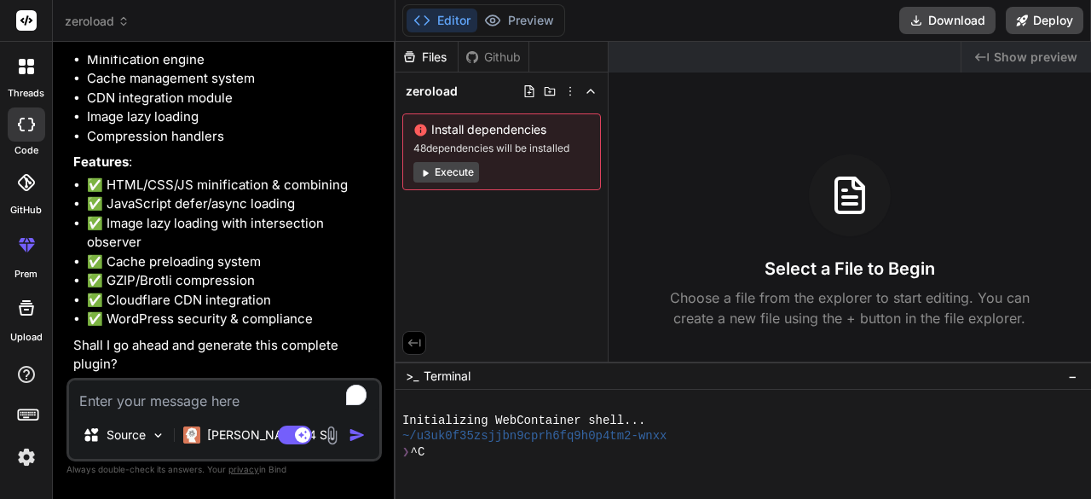
type textarea "y"
type textarea "x"
type textarea "ye"
type textarea "x"
type textarea "yes"
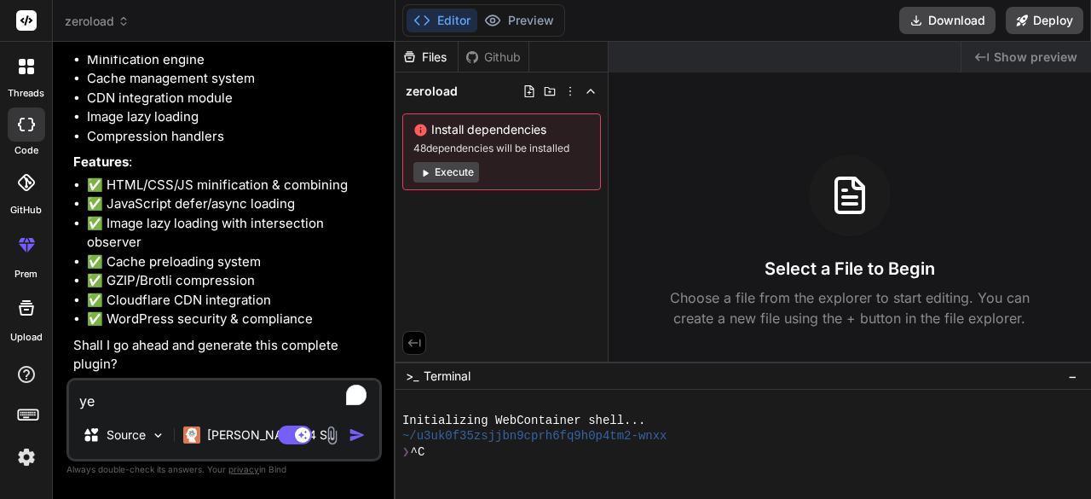
type textarea "x"
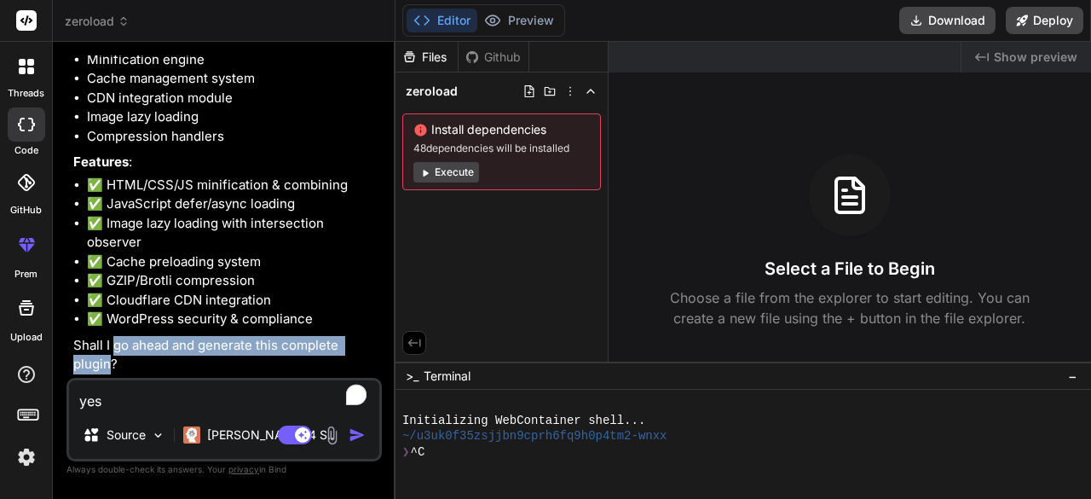
drag, startPoint x: 113, startPoint y: 347, endPoint x: 111, endPoint y: 364, distance: 17.1
click at [111, 364] on p "Shall I go ahead and generate this complete plugin?" at bounding box center [225, 355] width 305 height 38
copy p "go ahead and generate this complete plugin"
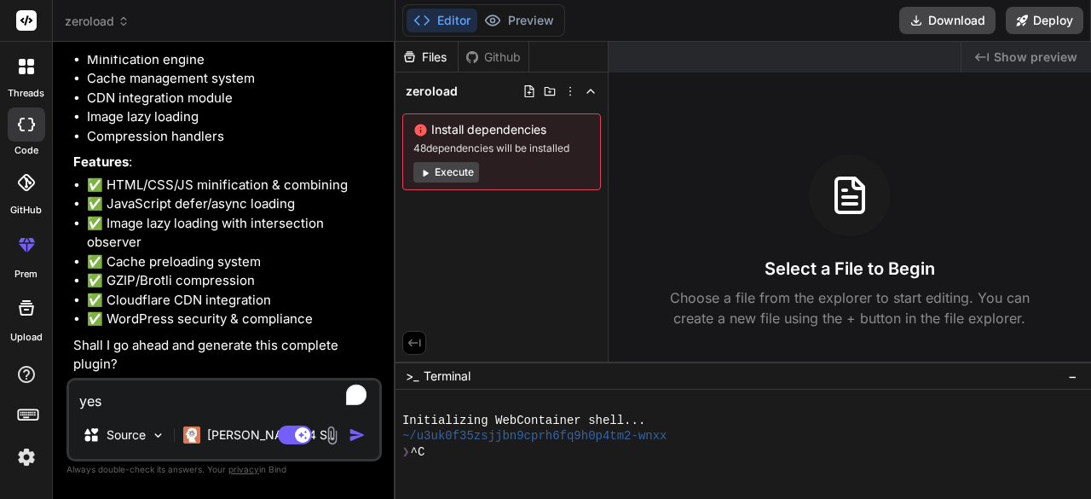
click at [123, 399] on textarea "yes" at bounding box center [224, 395] width 310 height 31
type textarea "yes,"
type textarea "x"
type textarea "yes,"
type textarea "x"
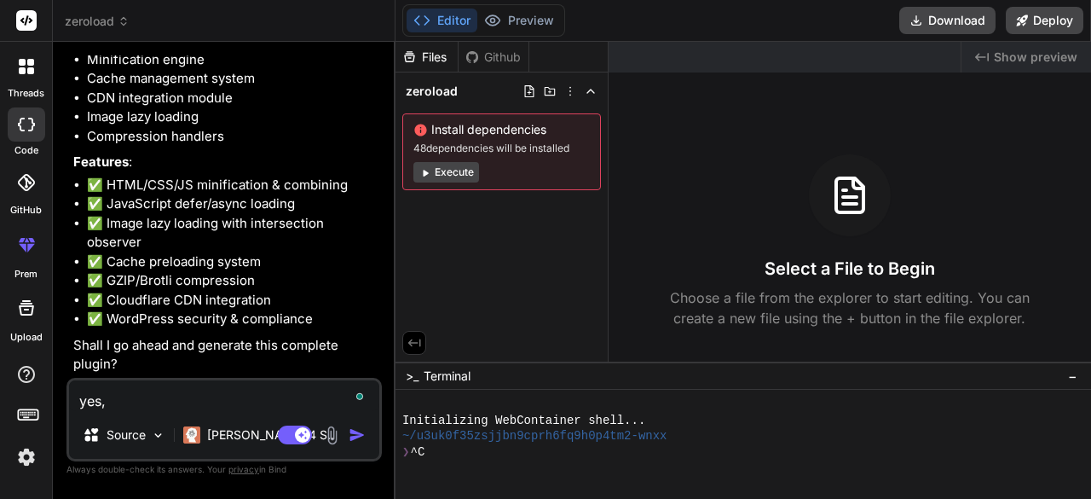
paste textarea "go ahead and generate this complete plugin"
type textarea "yes, go ahead and generate this complete plugin"
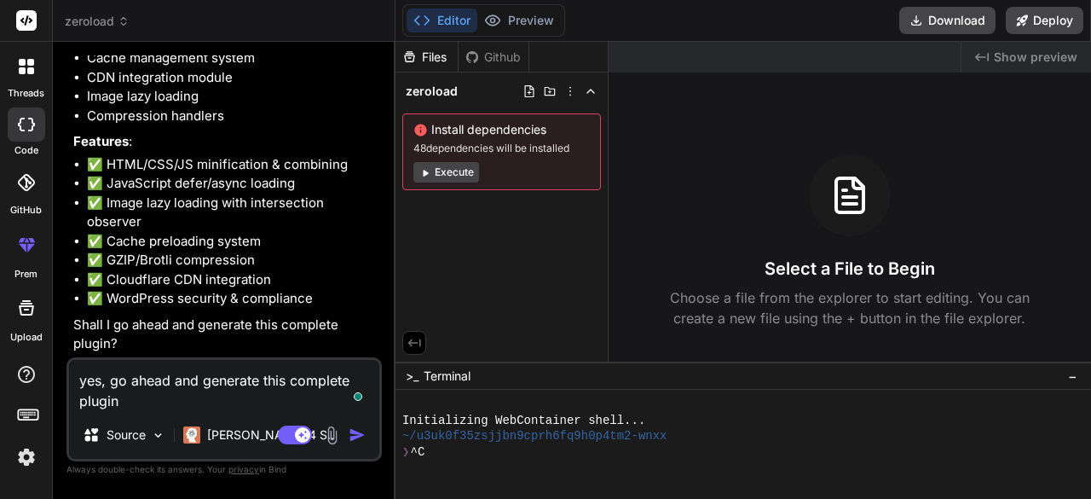
type textarea "x"
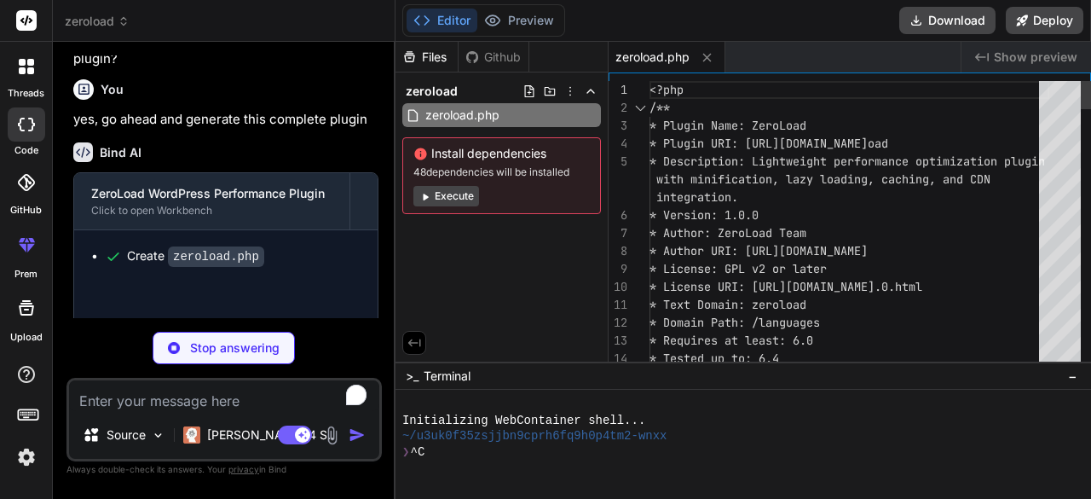
scroll to position [830, 0]
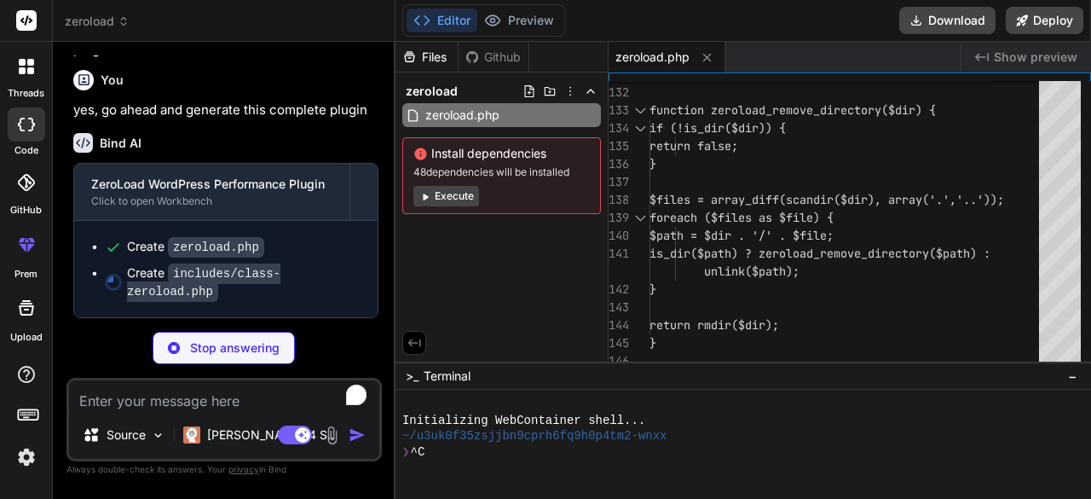
type textarea "x"
type textarea "wp_send_json_success(__('Cache preloading started!', 'zeroload')); } public fun…"
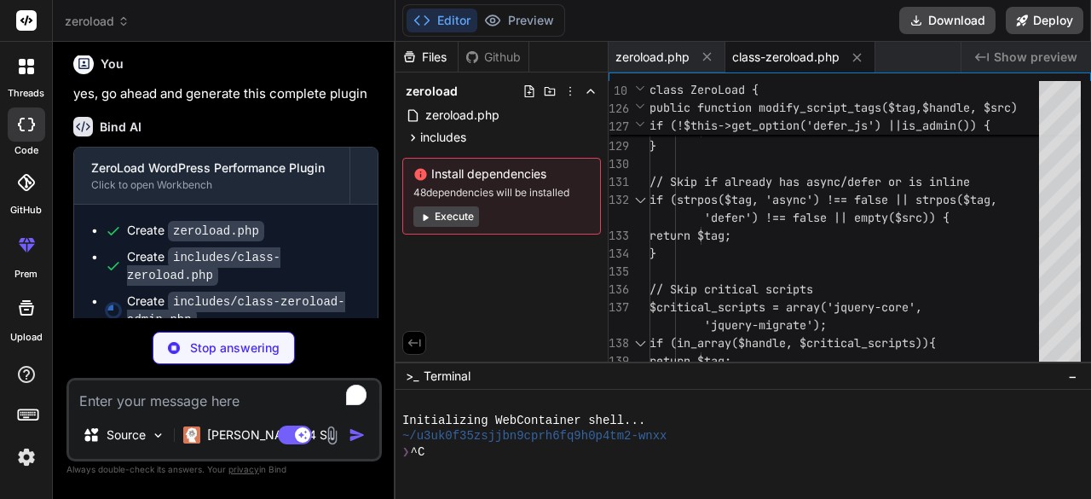
scroll to position [873, 0]
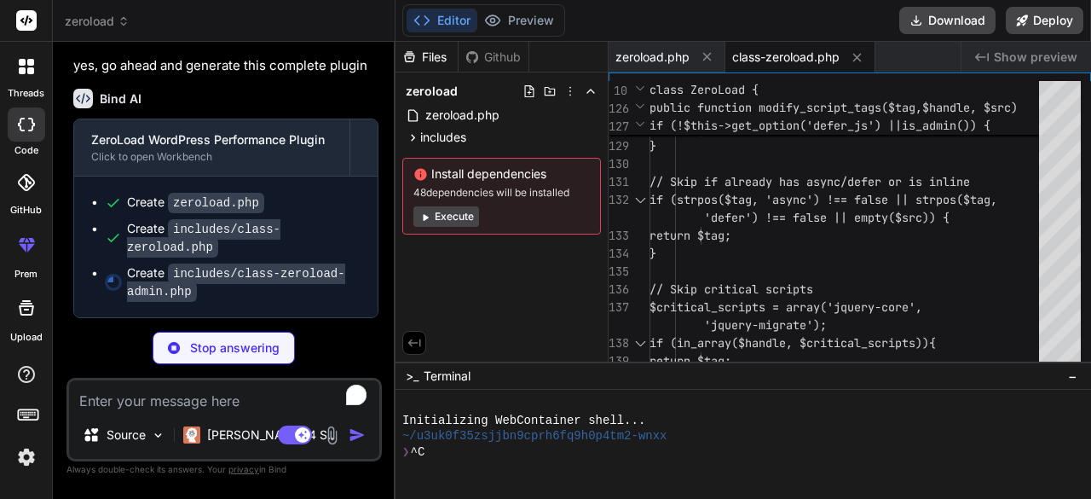
type textarea "x"
type textarea "} else { return $bytes . ' bytes'; } } }"
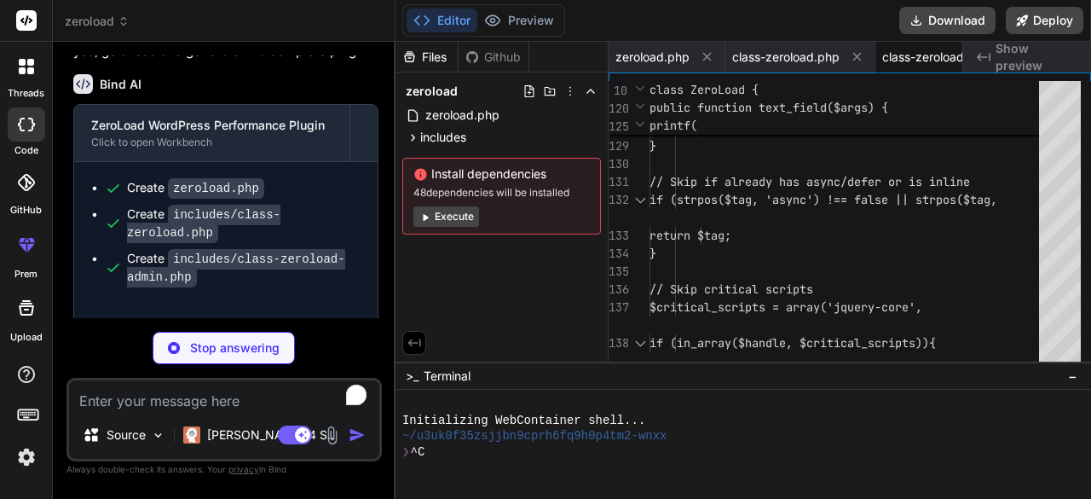
type textarea "x"
type textarea "} return false; } }"
type textarea "x"
type textarea "return !is_wp_error($response); } private function is_cache_enabled() { return …"
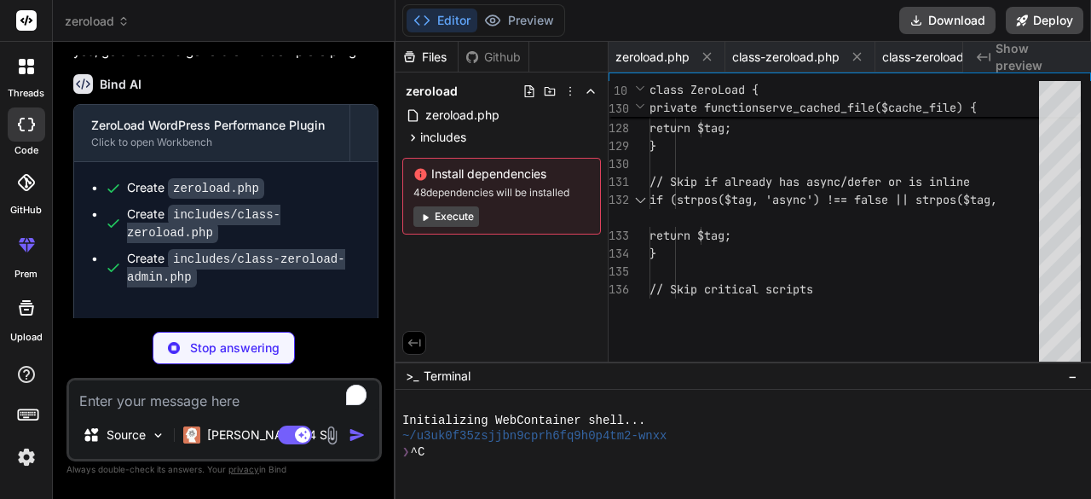
type textarea "x"
type textarea "return isset($this->options['exclude_lazy_load']) ? $this->options['exclude_laz…"
type textarea "x"
type textarea "strpos($_SERVER['HTTP_ACCEPT_ENCODING'], 'br') !== false; } }"
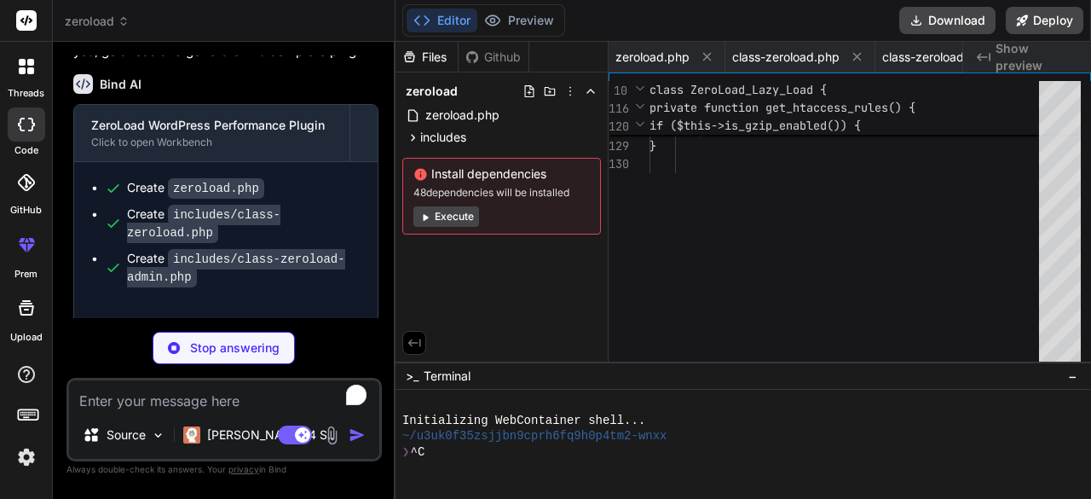
type textarea "x"
type textarea "[$key] : $default; } }"
type textarea "x"
type textarea "}); // Initialize first tab as active $('.nav-tab:first').addClass('nav-tab-act…"
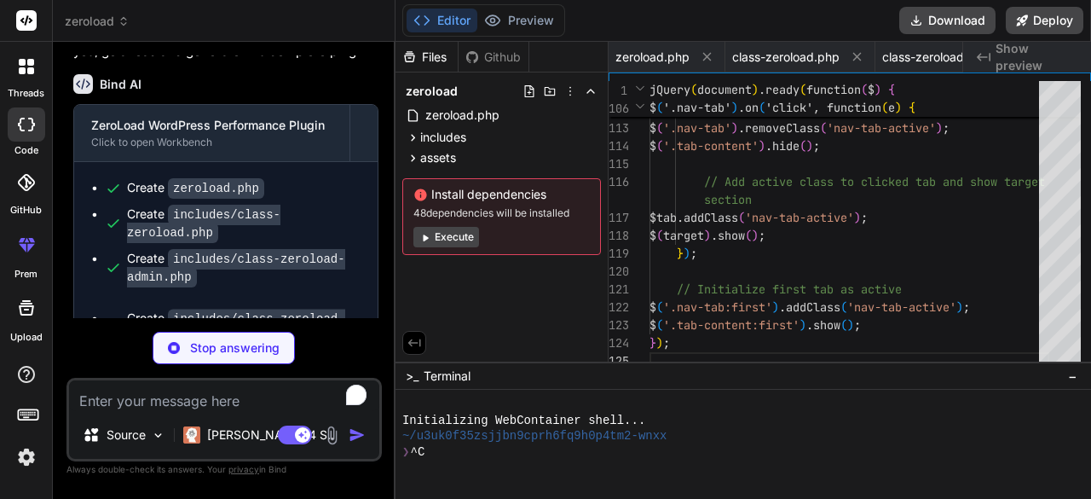
scroll to position [0, 1141]
type textarea "x"
type textarea "font-size: 12px; } .tooltip:hover .tooltiptext { visibility: visible; opacity: …"
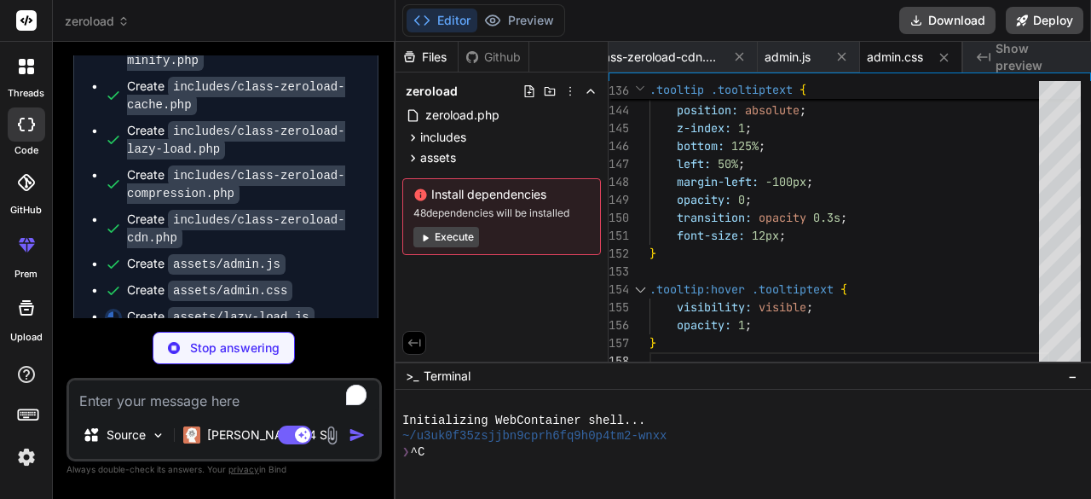
scroll to position [1163, 0]
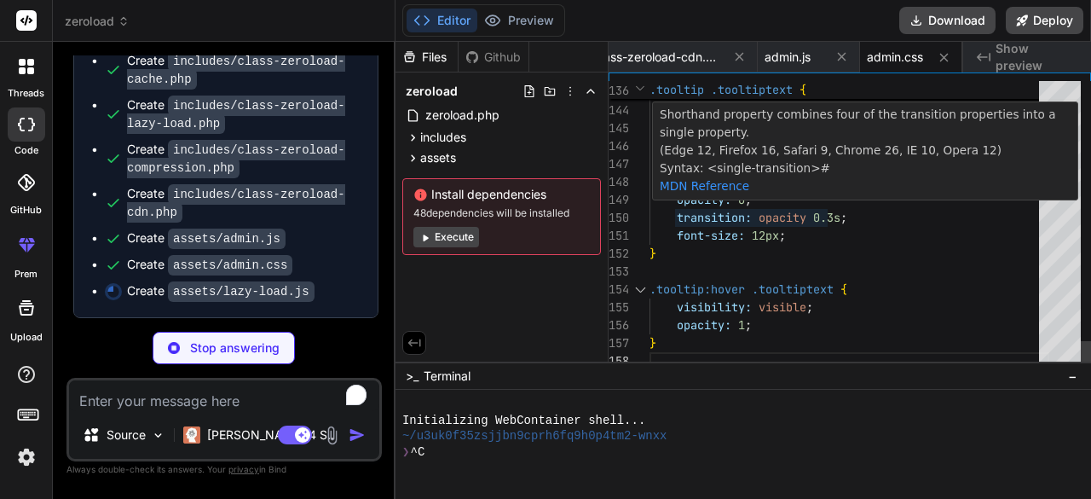
type textarea "x"
type textarea "}; })();"
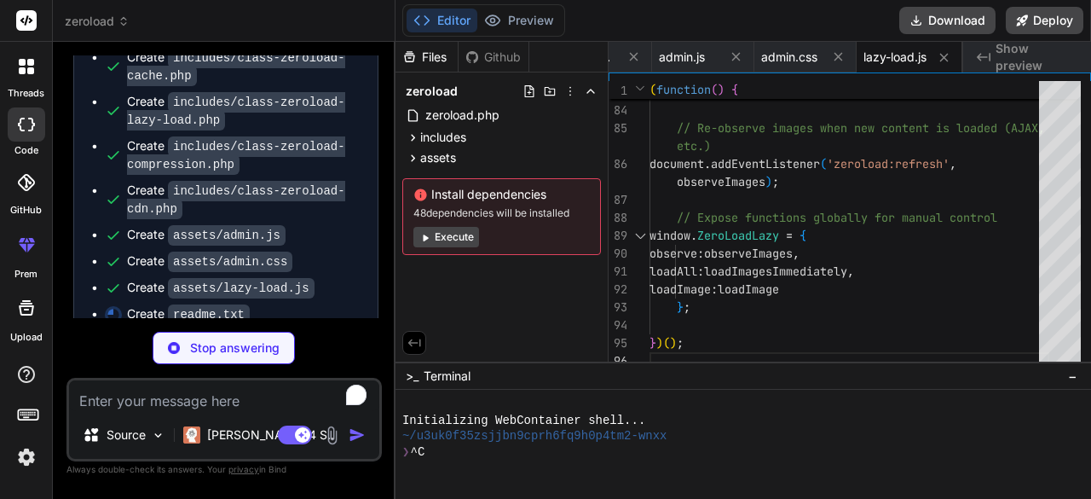
scroll to position [1188, 0]
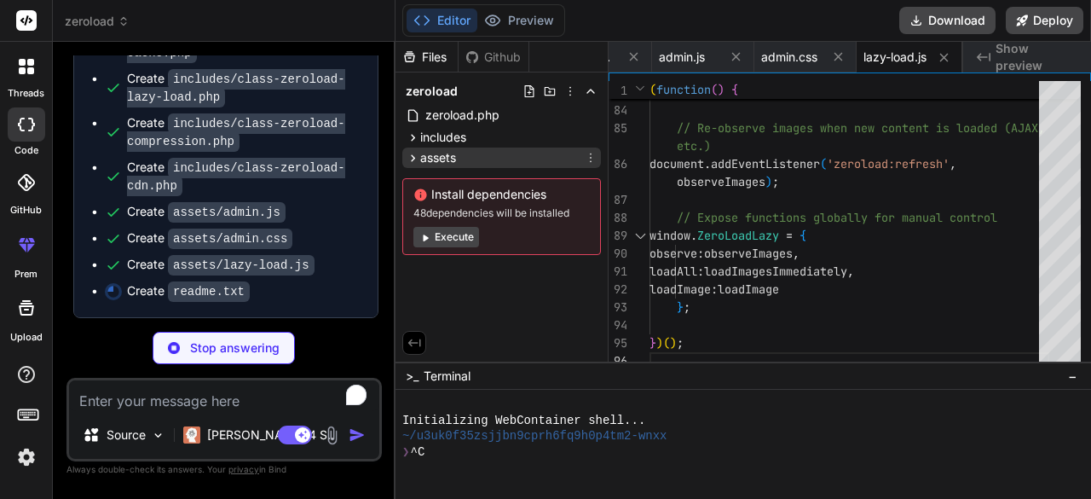
click at [452, 163] on span "assets" at bounding box center [438, 157] width 36 height 17
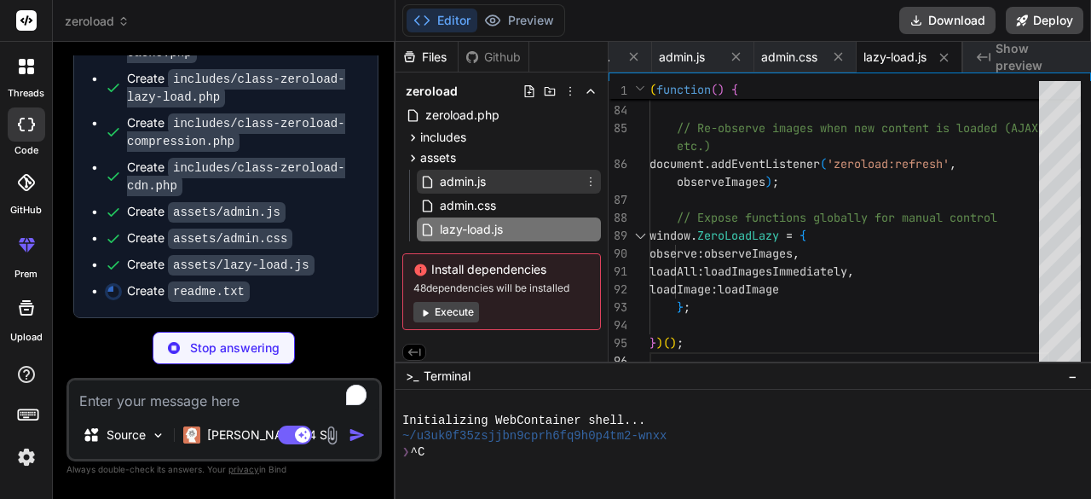
type textarea "x"
click at [462, 183] on span "admin.js" at bounding box center [462, 181] width 49 height 20
type textarea "}); // Initialize first tab as active $('.nav-tab:first').addClass('nav-tab-act…"
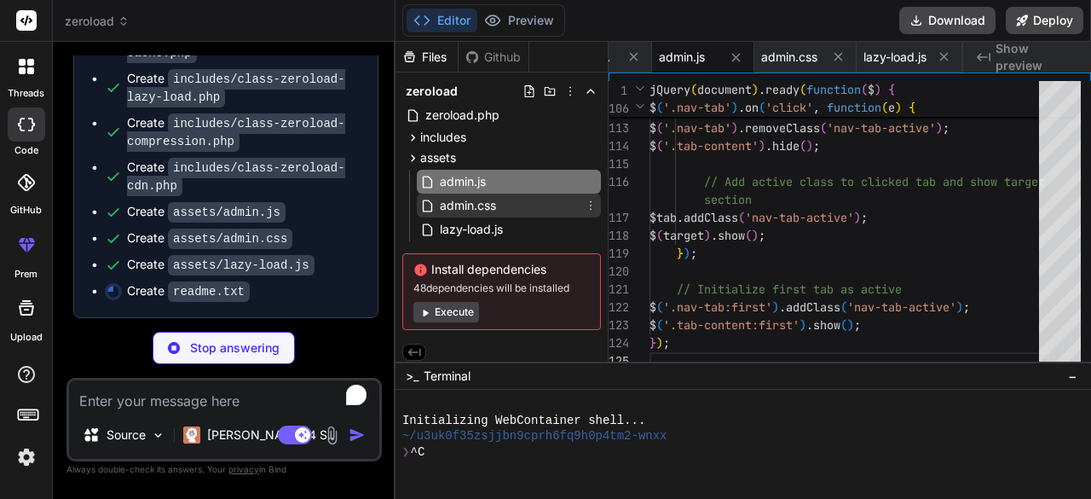
type textarea "x"
click at [500, 204] on div "admin.css" at bounding box center [509, 206] width 184 height 24
type textarea "font-size: 12px; } .tooltip:hover .tooltiptext { visibility: visible; opacity: …"
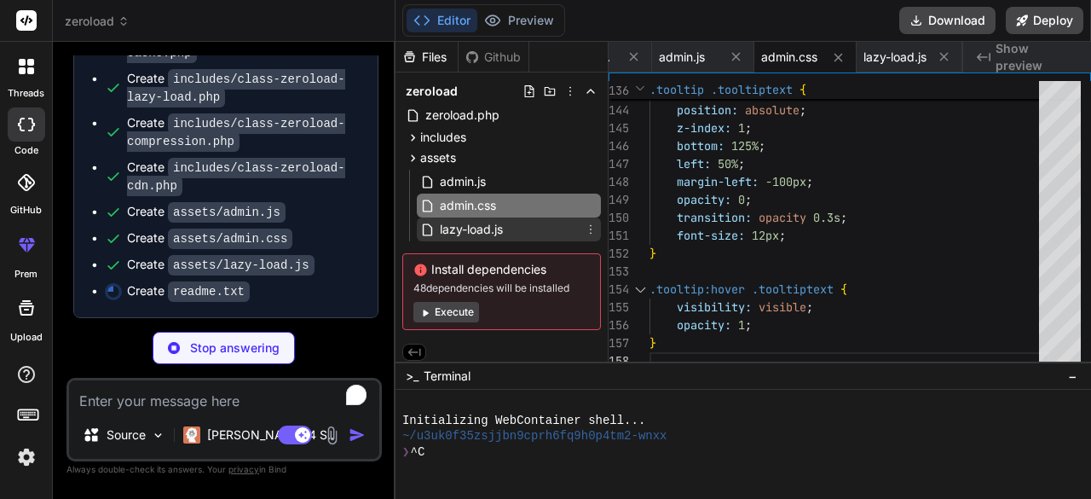
type textarea "x"
click at [472, 237] on span "lazy-load.js" at bounding box center [471, 229] width 66 height 20
type textarea "}; })();"
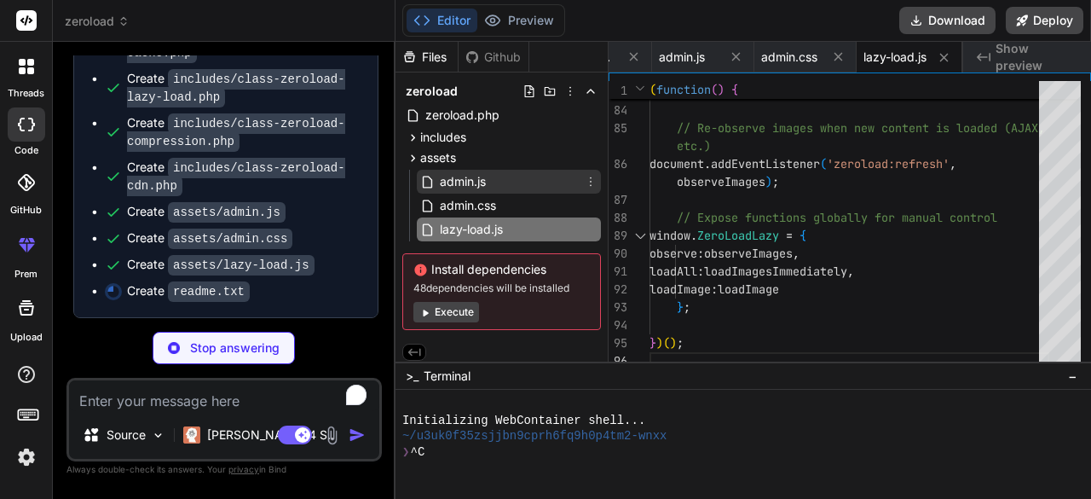
type textarea "x"
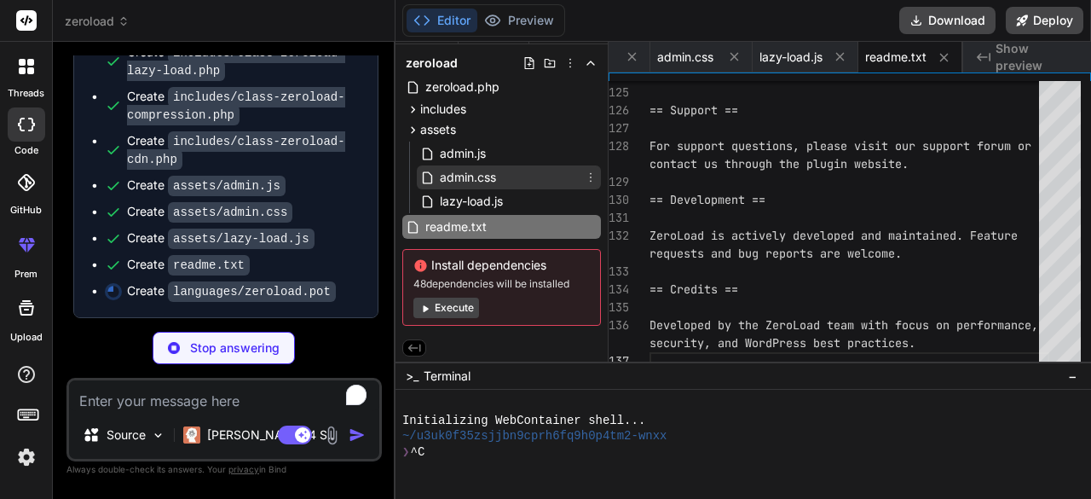
scroll to position [0, 0]
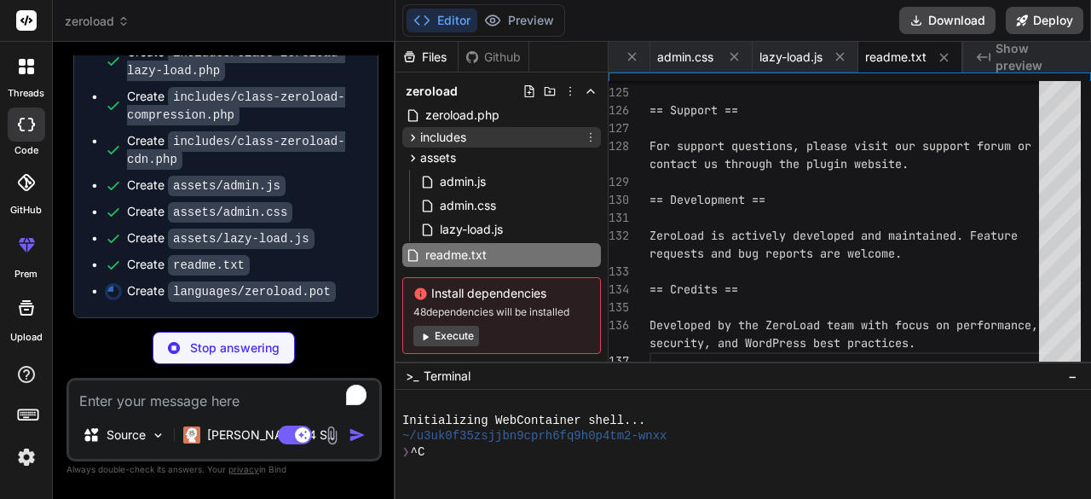
type textarea "x"
type textarea "msgid "GZIP compression is not available on your server." msgstr "" msgid "Brot…"
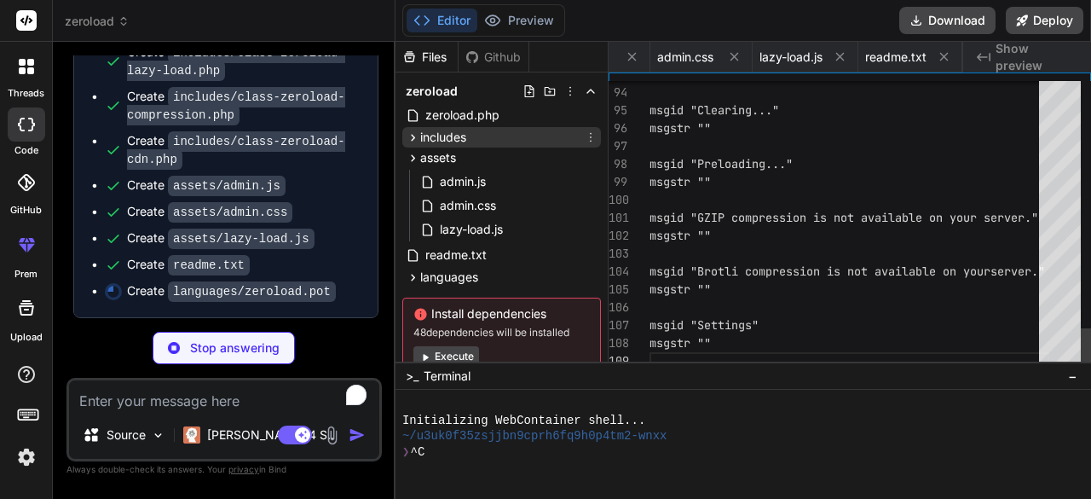
scroll to position [0, 1464]
click at [455, 142] on span "includes" at bounding box center [443, 137] width 46 height 17
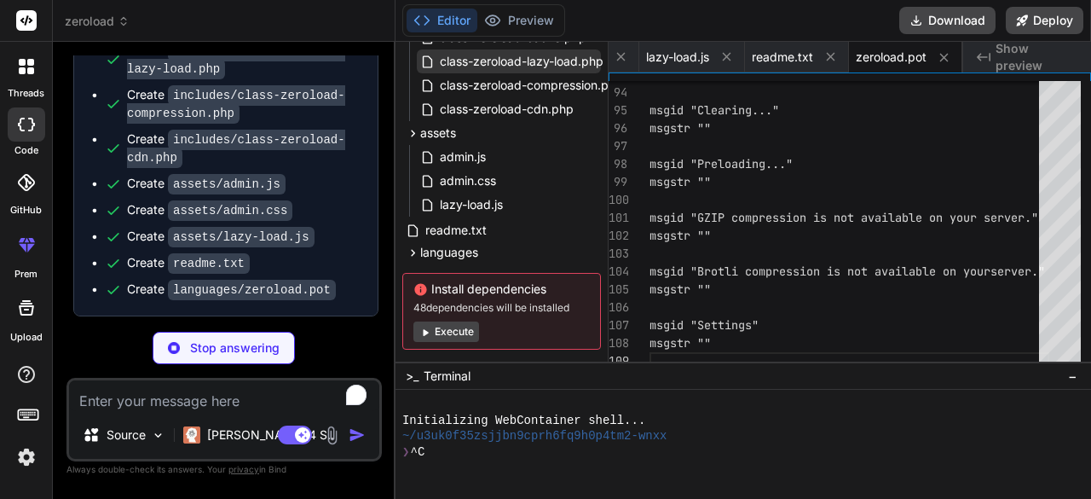
scroll to position [222, 0]
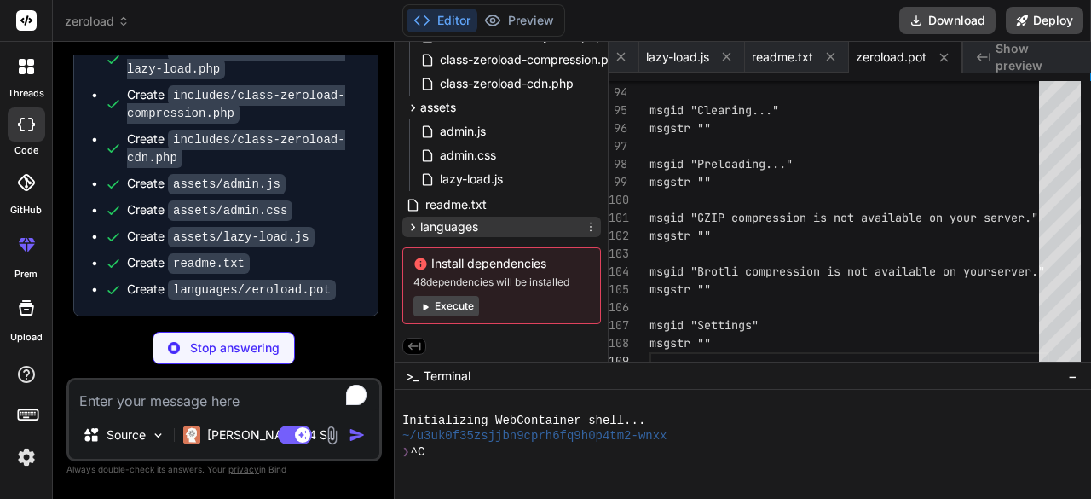
click at [462, 224] on span "languages" at bounding box center [449, 226] width 58 height 17
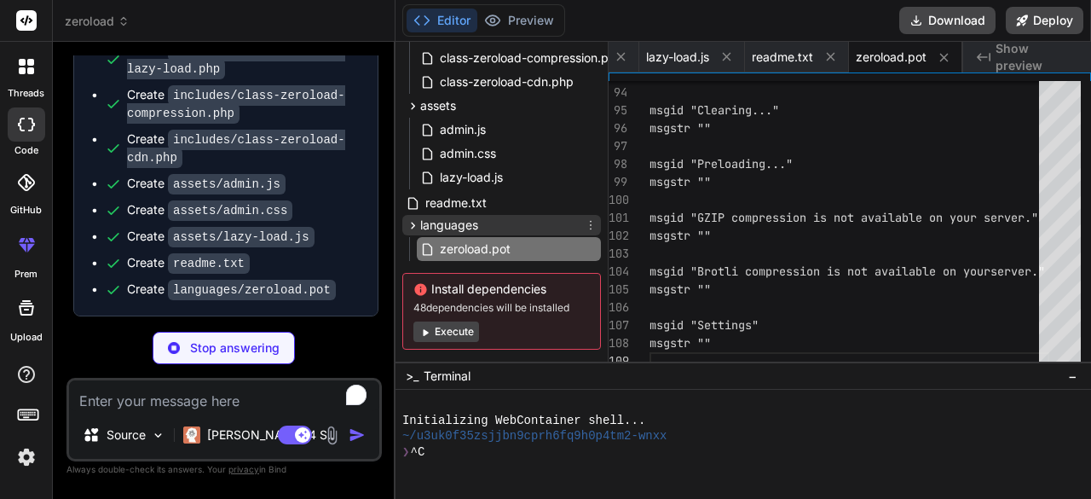
scroll to position [250, 0]
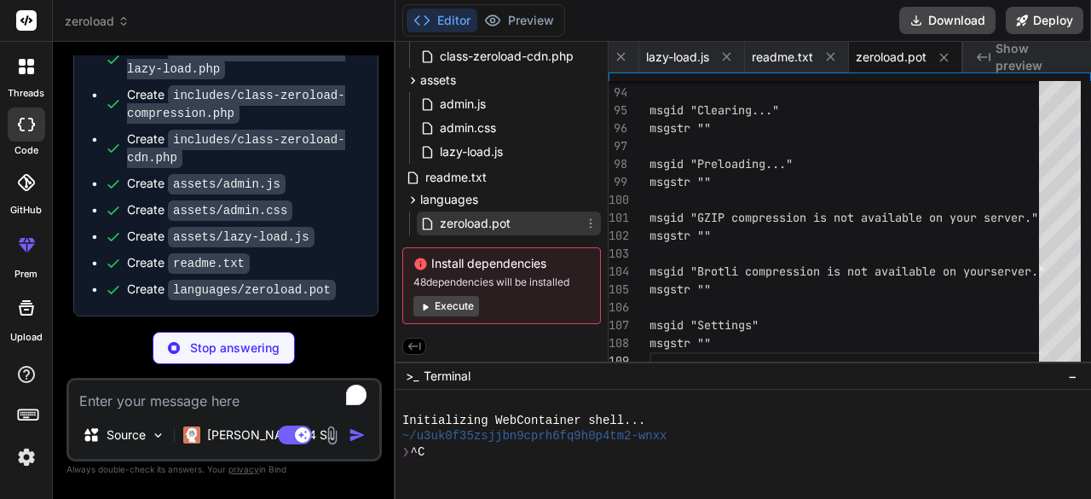
click at [481, 219] on span "zeroload.pot" at bounding box center [475, 223] width 74 height 20
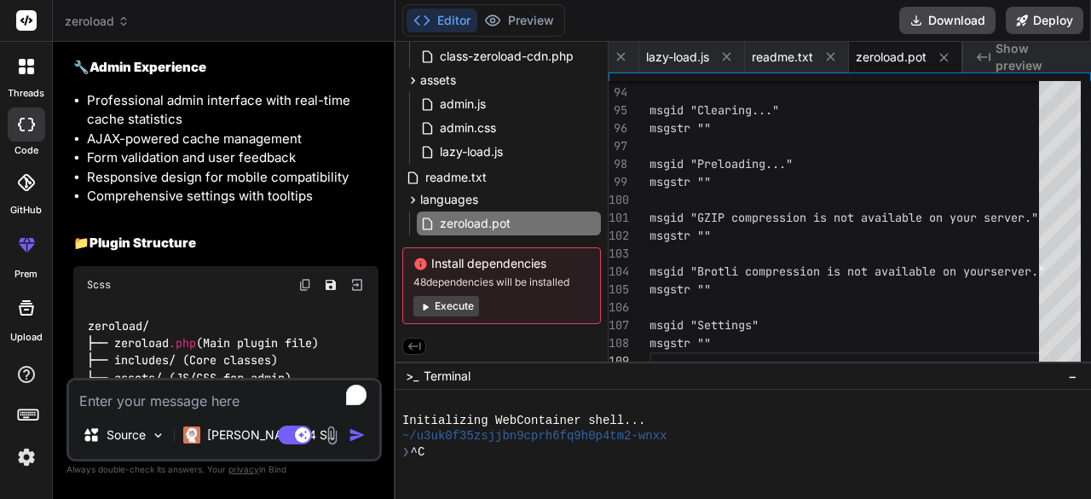
scroll to position [2221, 0]
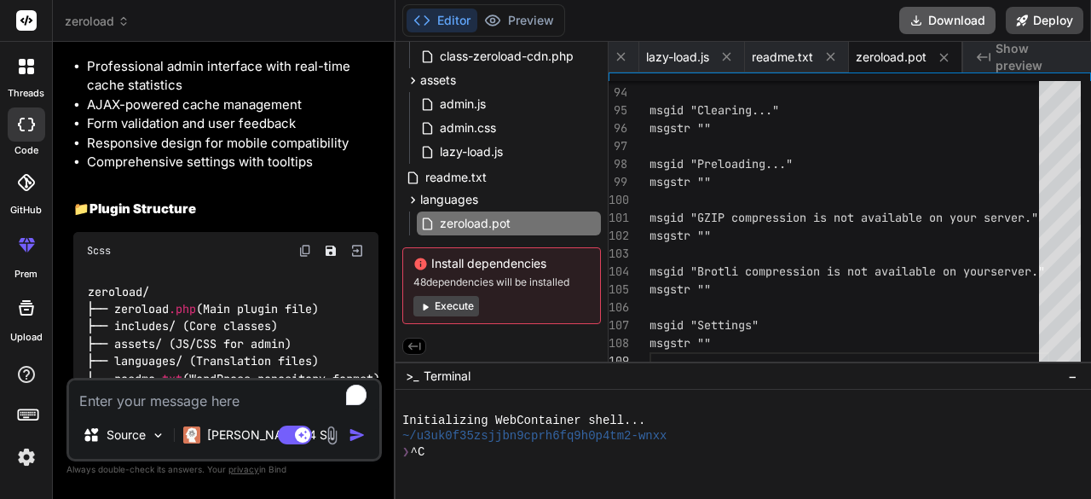
click at [934, 13] on button "Download" at bounding box center [947, 20] width 96 height 27
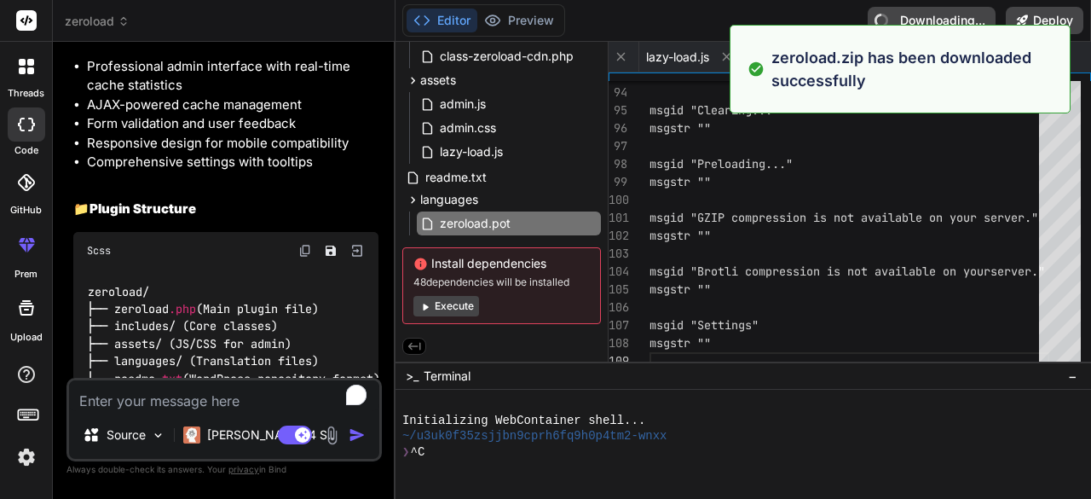
type textarea "x"
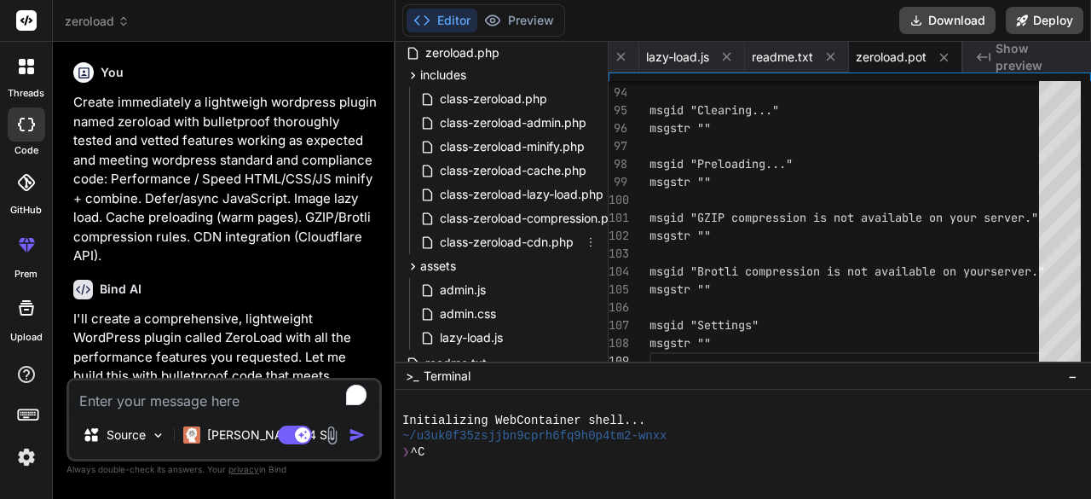
scroll to position [0, 0]
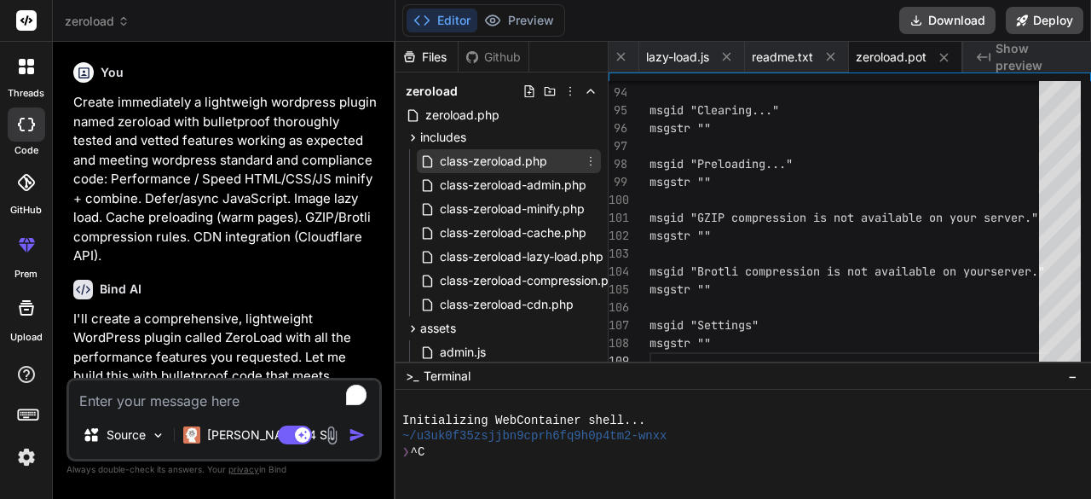
click at [498, 149] on div "class-zeroload.php" at bounding box center [509, 161] width 184 height 24
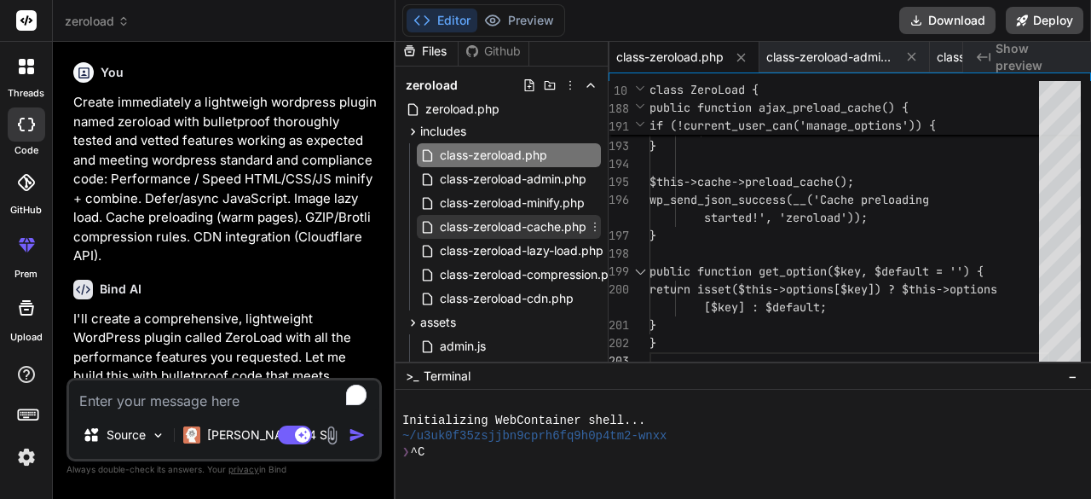
scroll to position [11, 0]
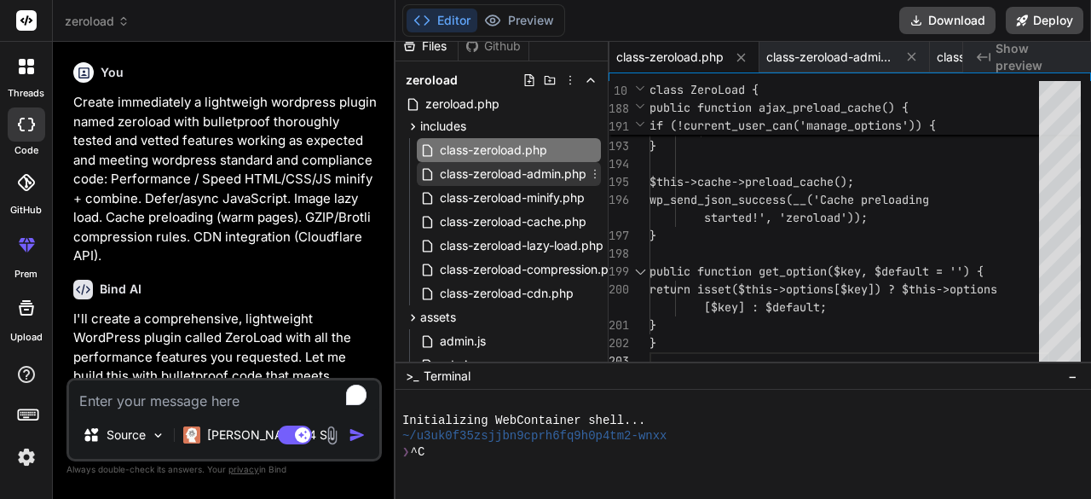
click at [511, 168] on span "class-zeroload-admin.php" at bounding box center [513, 174] width 150 height 20
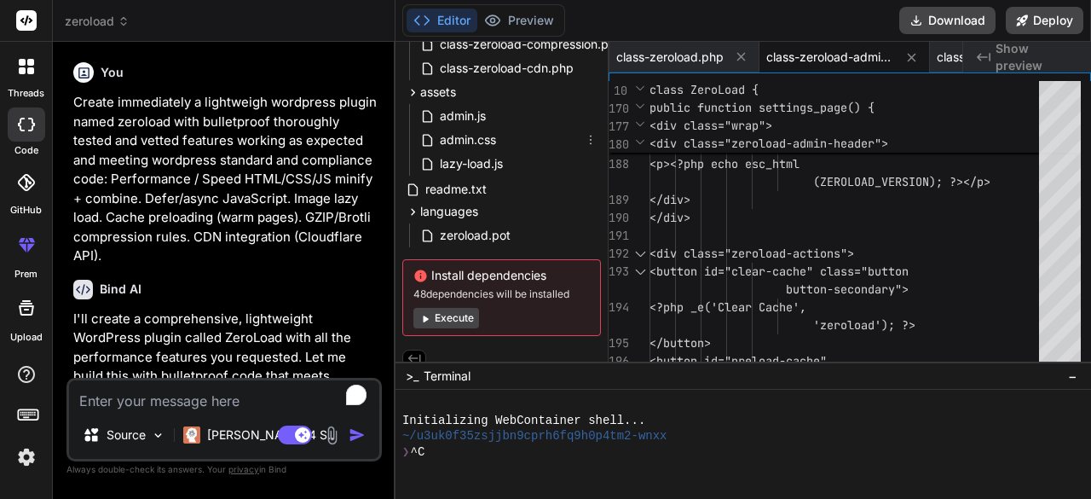
scroll to position [238, 0]
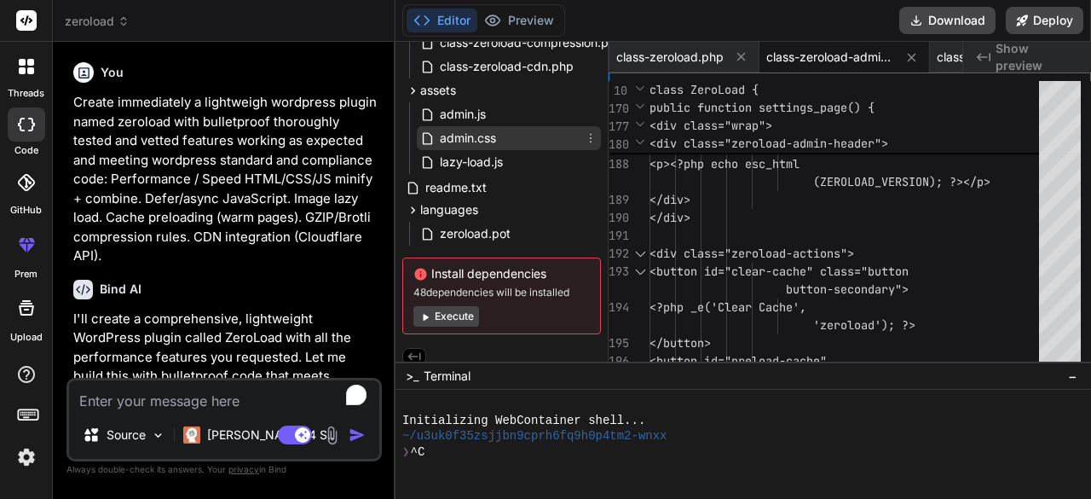
click at [480, 131] on span "admin.css" at bounding box center [468, 138] width 60 height 20
type textarea "font-size: 12px; } .tooltip:hover .tooltiptext { visibility: visible; opacity: …"
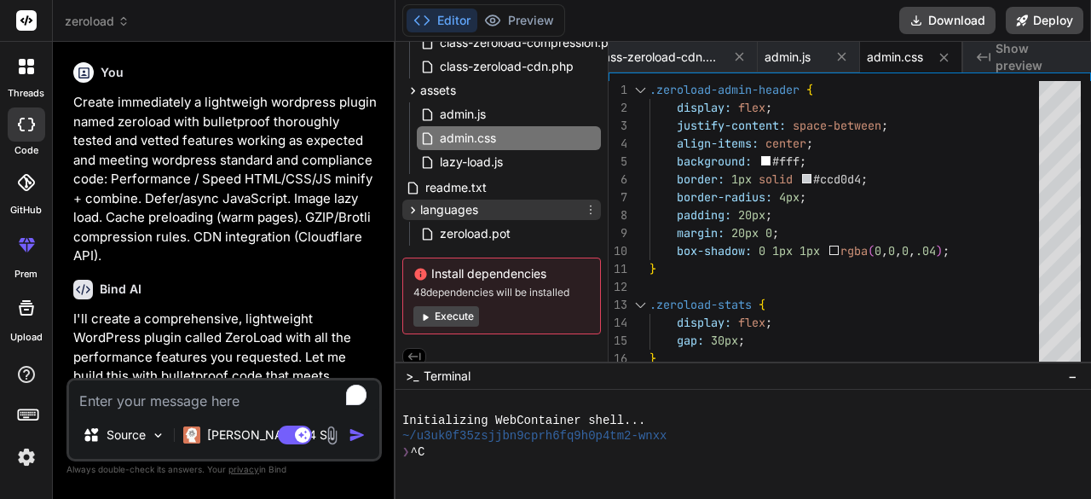
scroll to position [250, 0]
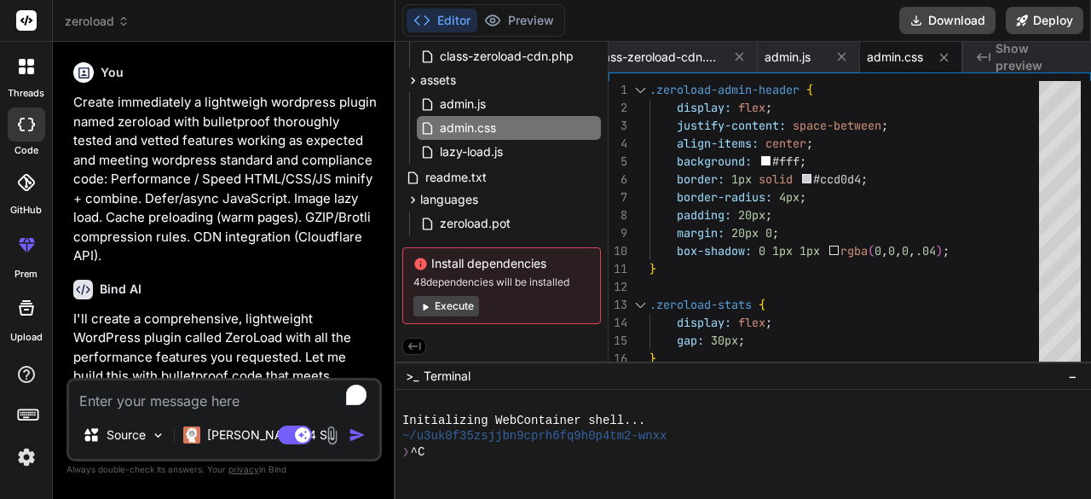
click at [92, 26] on span "zeroload" at bounding box center [97, 21] width 65 height 17
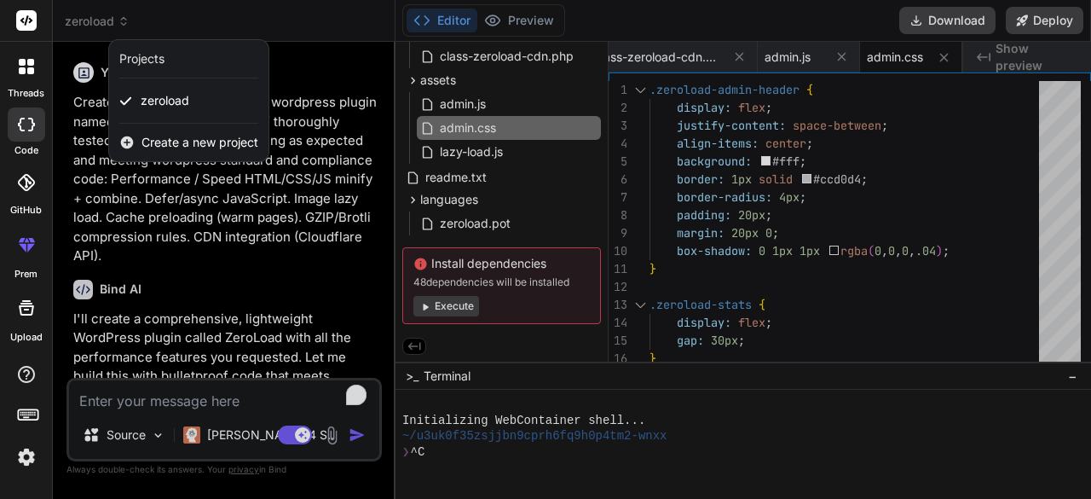
click at [181, 136] on span "Create a new project" at bounding box center [200, 142] width 117 height 17
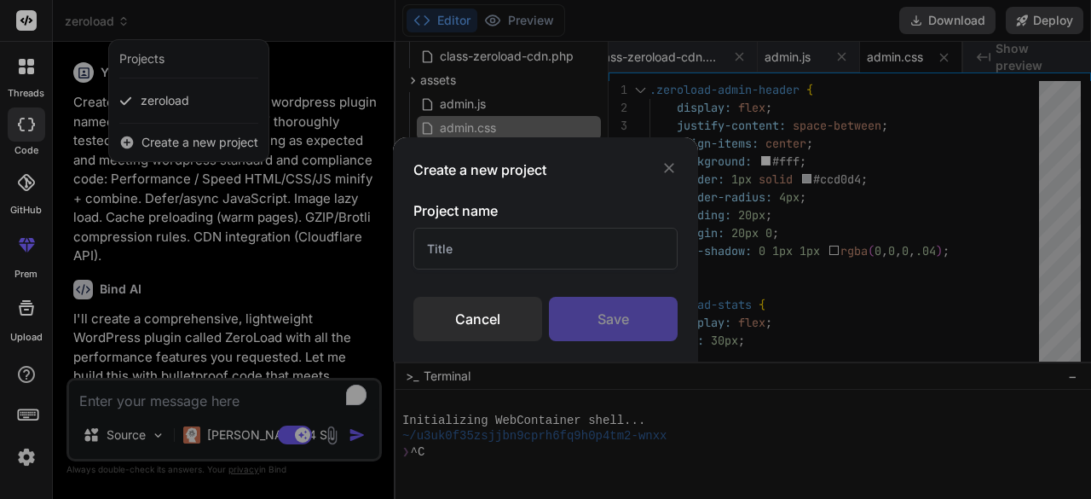
click at [462, 253] on input "text" at bounding box center [545, 249] width 264 height 42
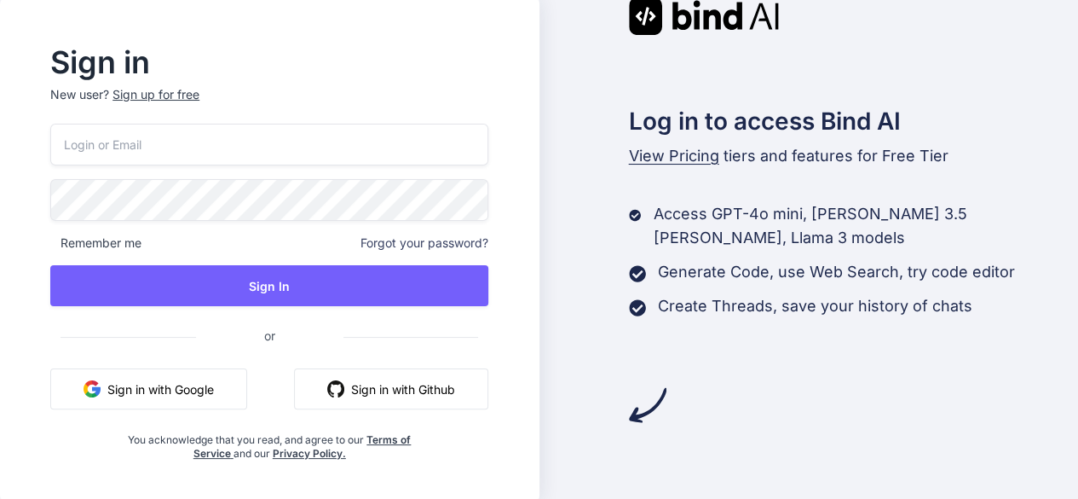
click at [216, 383] on button "Sign in with Google" at bounding box center [148, 388] width 197 height 41
